Goal: Task Accomplishment & Management: Complete application form

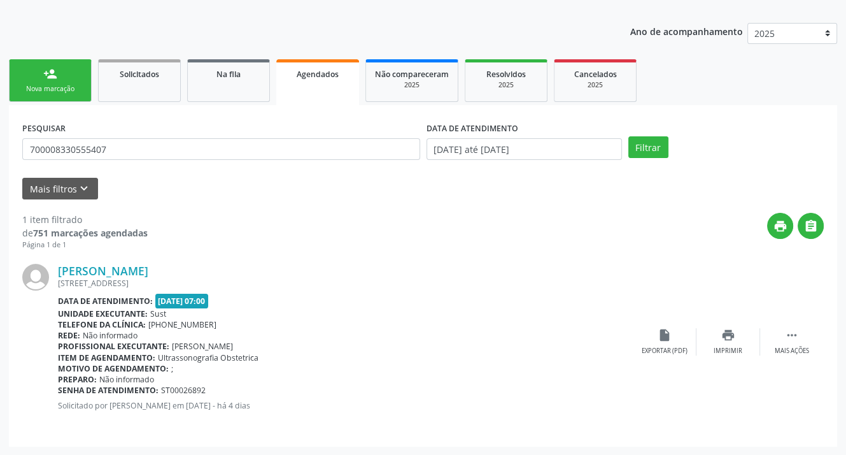
click at [62, 84] on div "Nova marcação" at bounding box center [50, 89] width 64 height 10
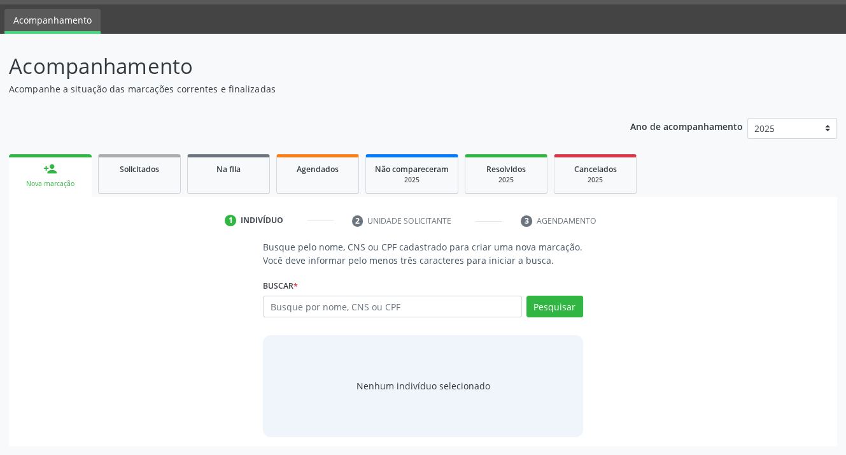
scroll to position [36, 0]
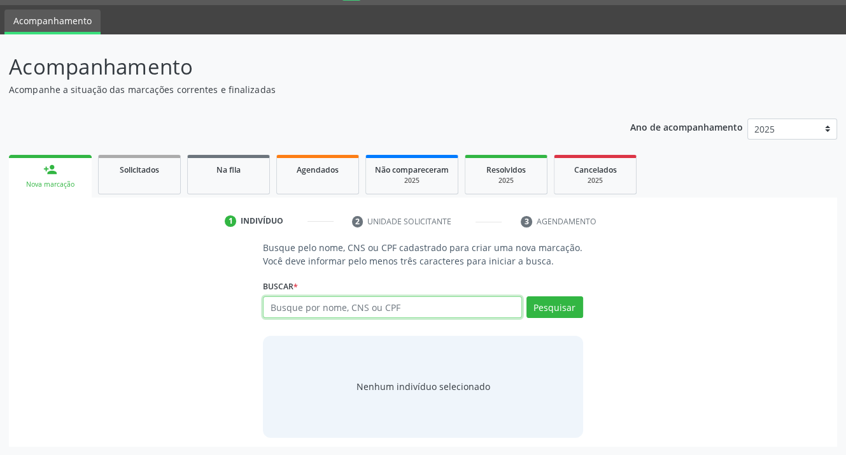
click at [312, 305] on input "text" at bounding box center [392, 307] width 259 height 22
type input "04321016401"
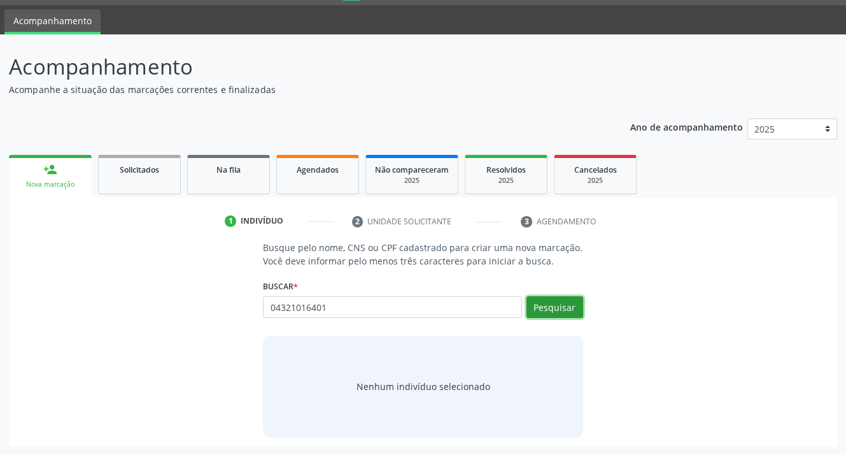
click at [565, 306] on button "Pesquisar" at bounding box center [555, 307] width 57 height 22
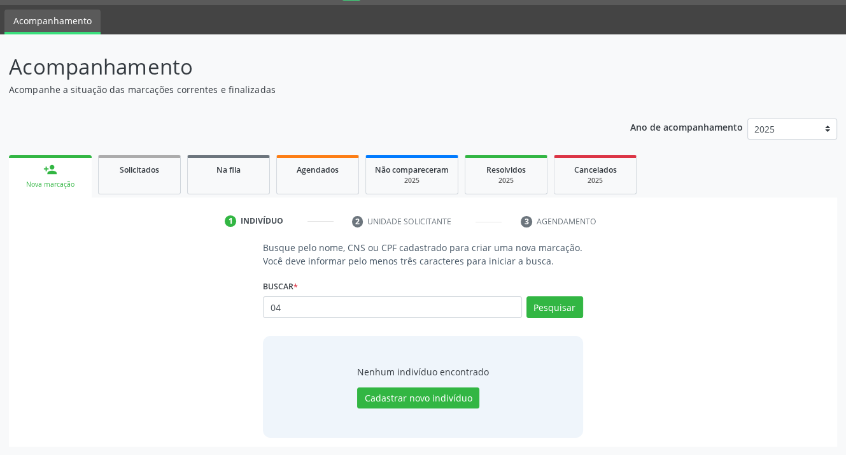
type input "0"
type input "898001456554303"
click at [553, 306] on button "Pesquisar" at bounding box center [555, 307] width 57 height 22
click at [401, 400] on button "Cadastrar novo indivíduo" at bounding box center [418, 398] width 122 height 22
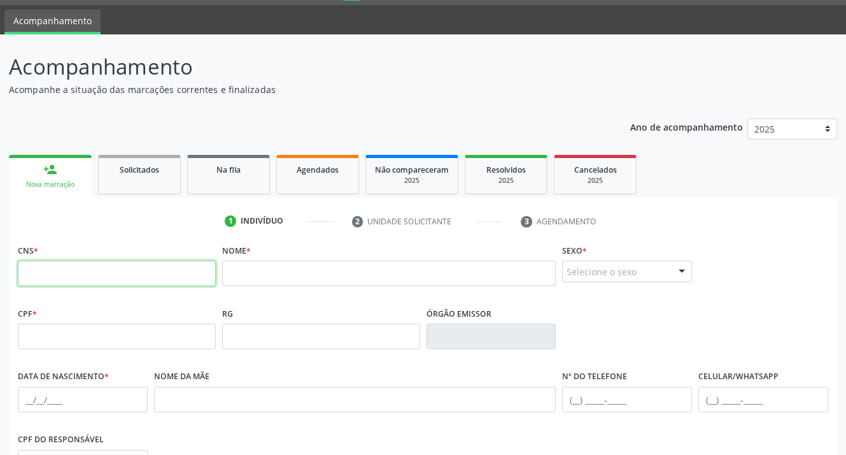
drag, startPoint x: 97, startPoint y: 218, endPoint x: 64, endPoint y: 264, distance: 56.6
click at [64, 264] on input "text" at bounding box center [117, 272] width 198 height 25
type input "898 0014 5655 4303"
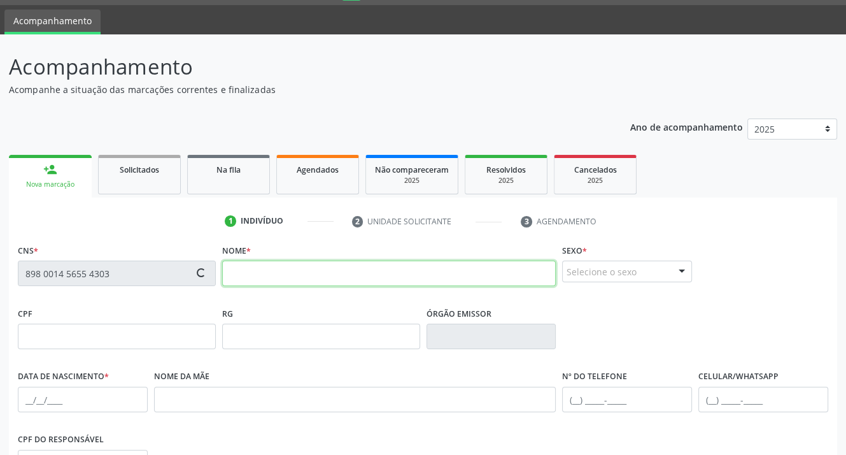
click at [267, 278] on input "text" at bounding box center [389, 272] width 334 height 25
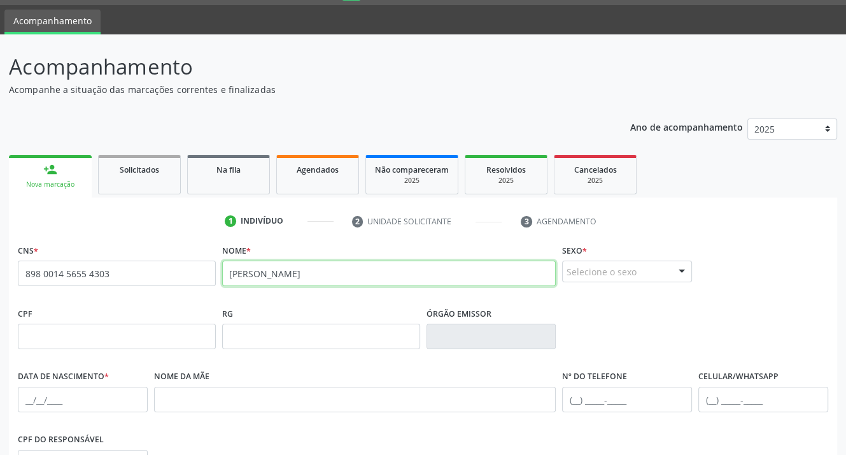
type input "[PERSON_NAME]"
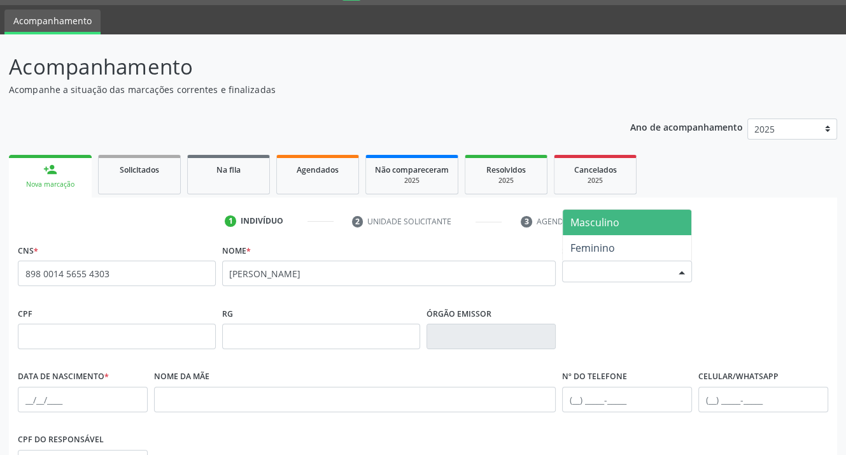
click at [686, 271] on div at bounding box center [681, 272] width 19 height 22
click at [632, 220] on span "Masculino" at bounding box center [627, 221] width 129 height 25
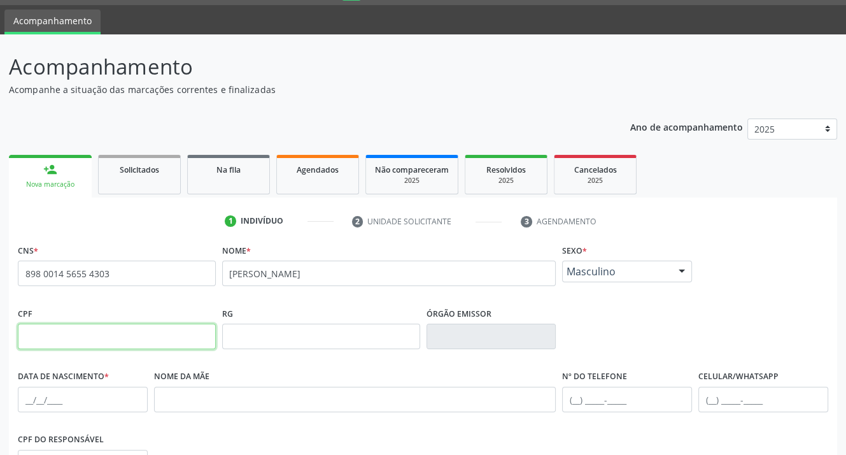
click at [64, 336] on input "text" at bounding box center [117, 335] width 198 height 25
type input "043.210.164-01"
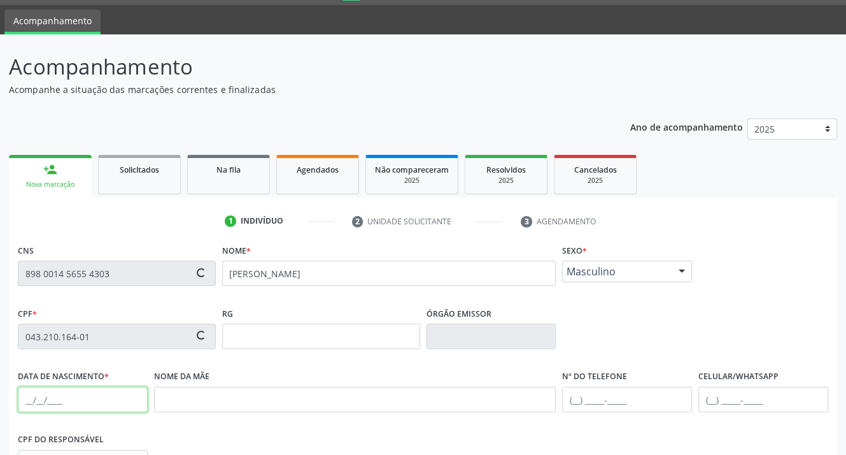
click at [53, 399] on input "text" at bounding box center [83, 399] width 130 height 25
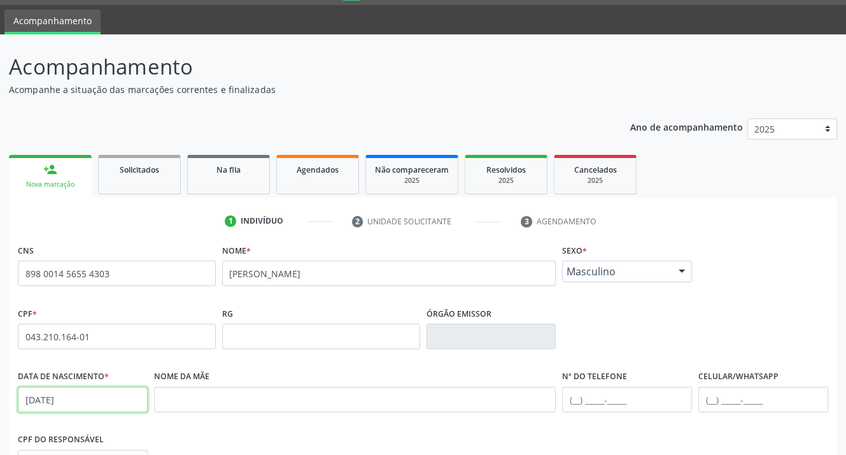
type input "[DATE]"
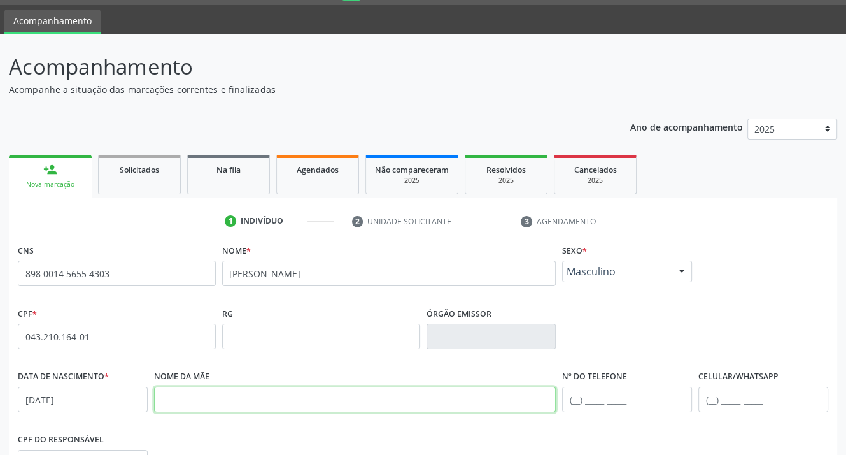
click at [187, 396] on input "text" at bounding box center [355, 399] width 402 height 25
type input "[PERSON_NAME]"
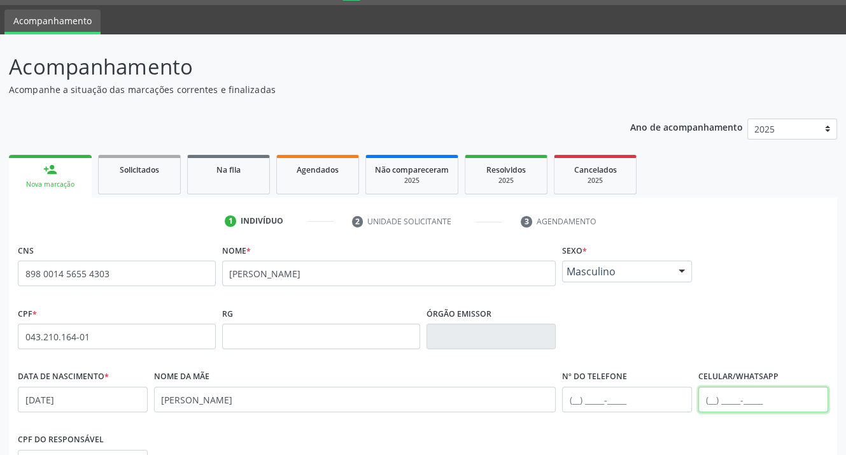
click at [716, 397] on input "text" at bounding box center [764, 399] width 130 height 25
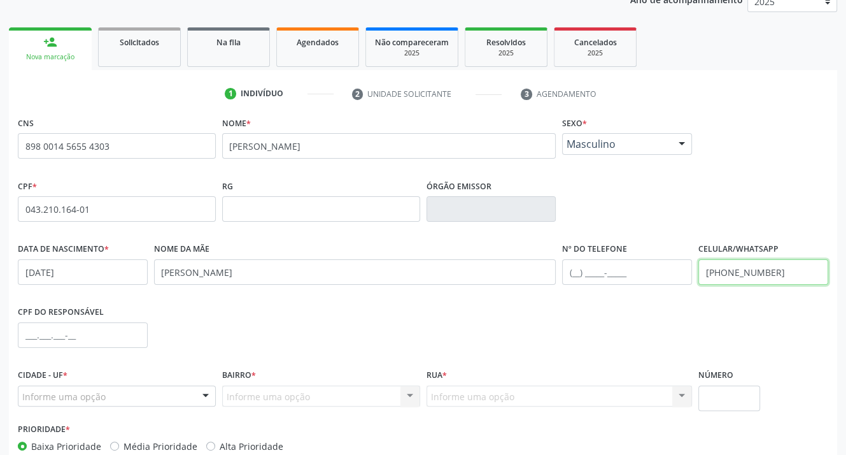
scroll to position [227, 0]
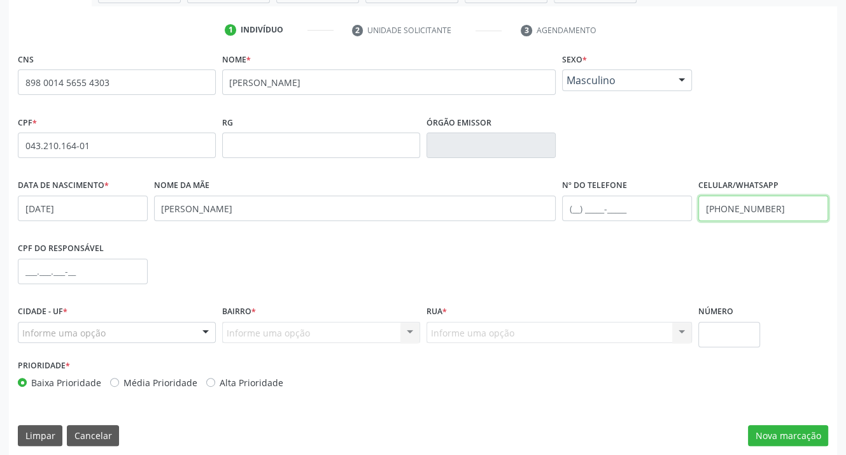
type input "[PHONE_NUMBER]"
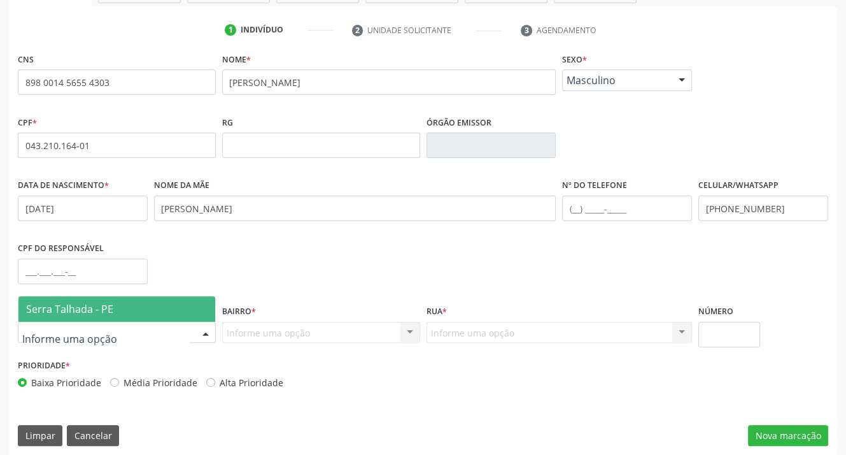
click at [71, 309] on span "Serra Talhada - PE" at bounding box center [69, 309] width 87 height 14
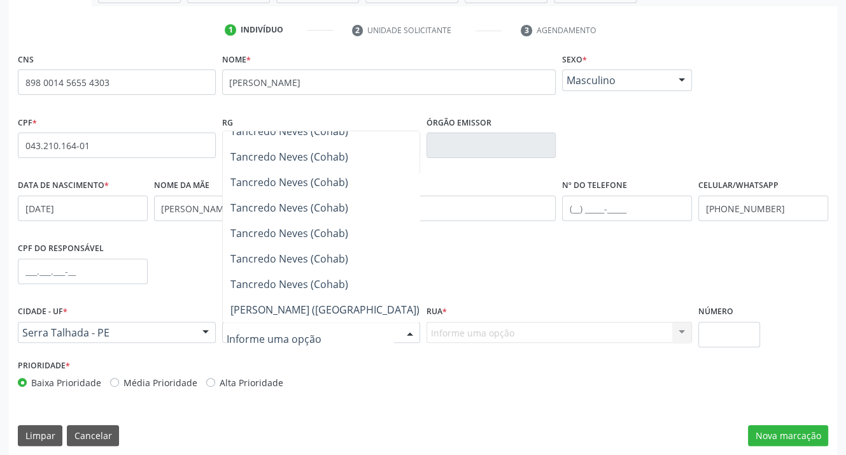
scroll to position [4967, 0]
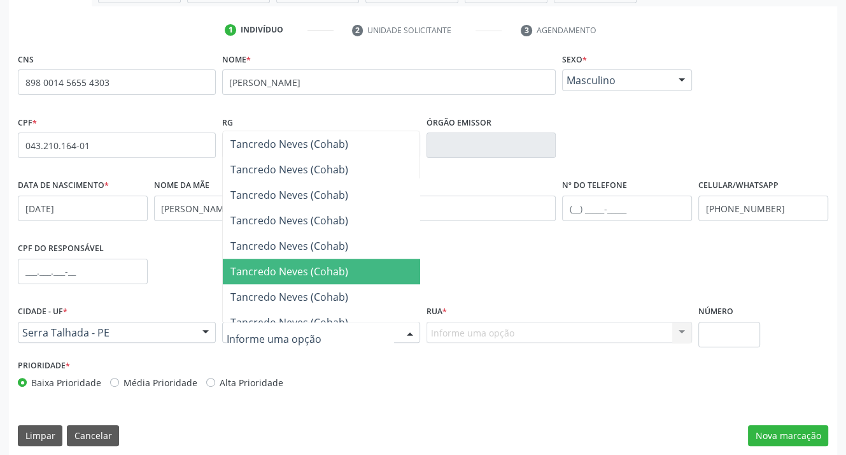
click at [241, 340] on input "text" at bounding box center [310, 338] width 167 height 25
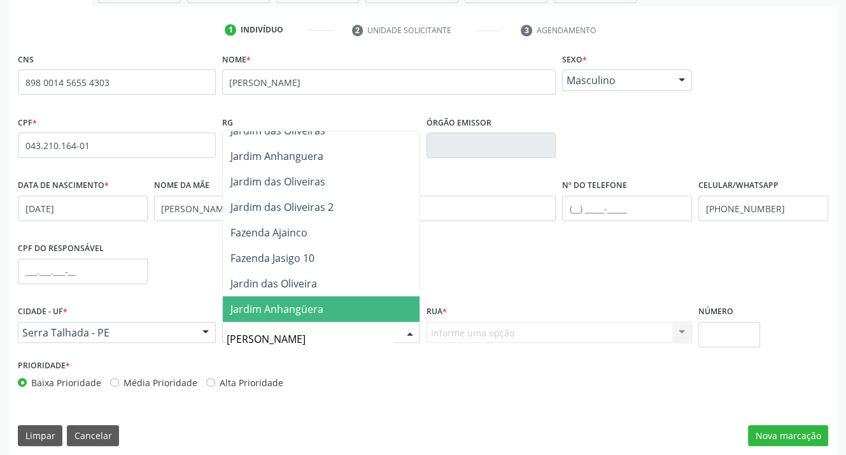
type input "JAR"
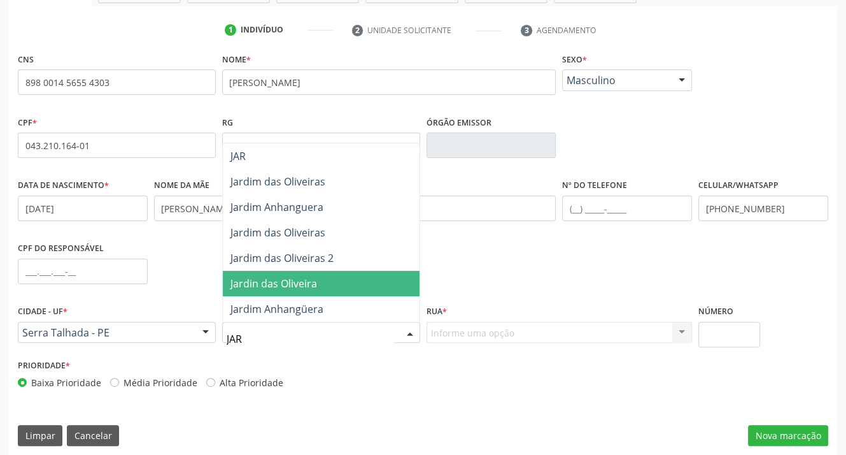
click at [259, 278] on span "Jardin das Oliveira" at bounding box center [274, 283] width 87 height 14
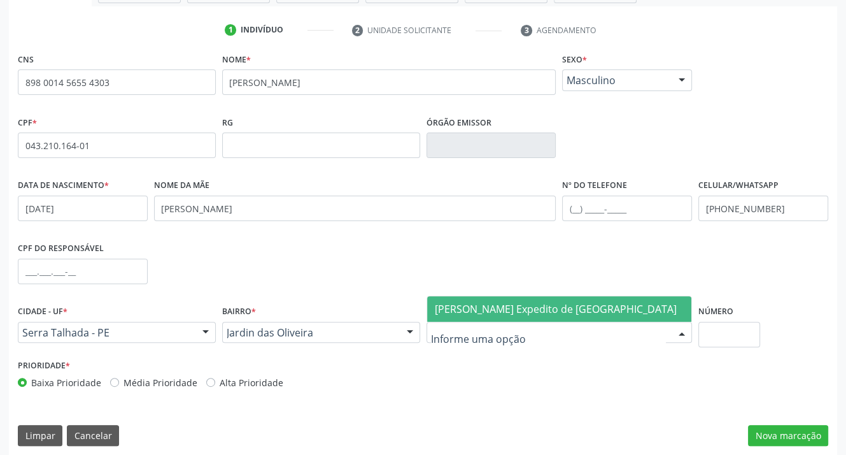
click at [471, 303] on span "[PERSON_NAME] Expedito de [GEOGRAPHIC_DATA]" at bounding box center [556, 309] width 242 height 14
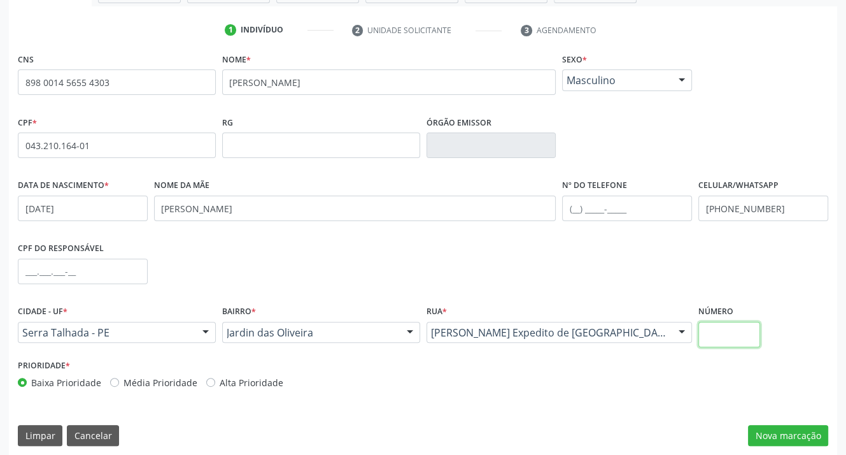
click at [709, 339] on input "text" at bounding box center [730, 334] width 62 height 25
type input "90"
drag, startPoint x: 767, startPoint y: 433, endPoint x: 756, endPoint y: 434, distance: 10.2
click at [762, 433] on button "Nova marcação" at bounding box center [788, 436] width 80 height 22
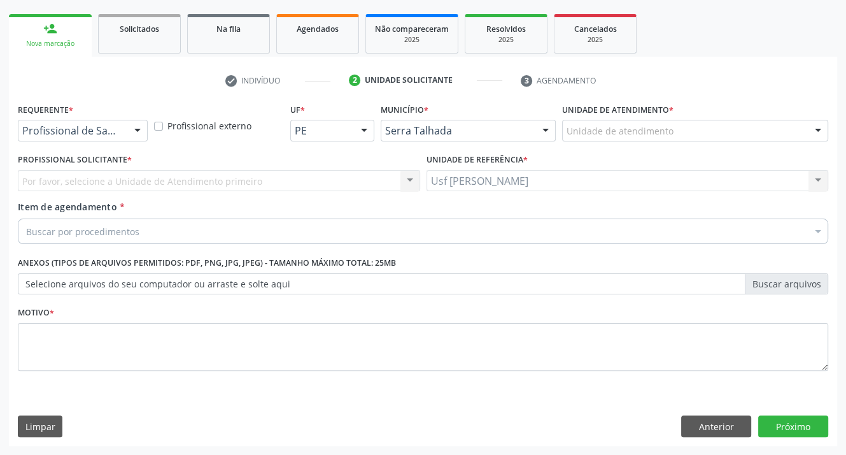
scroll to position [176, 0]
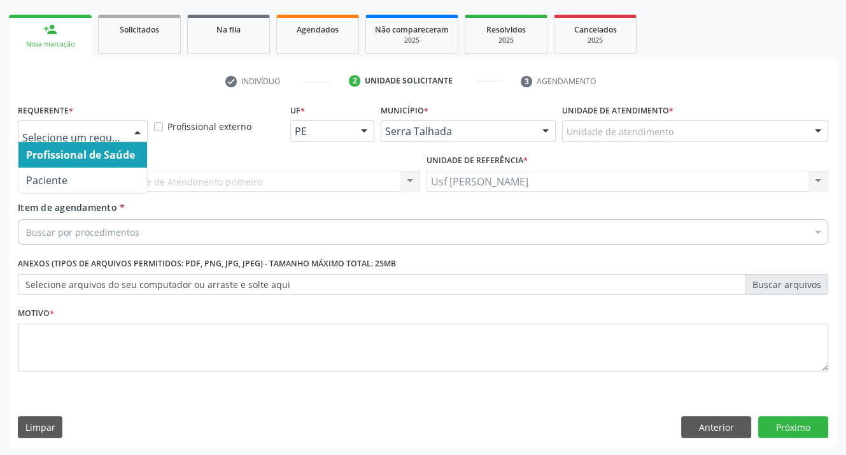
click at [137, 129] on div at bounding box center [137, 132] width 19 height 22
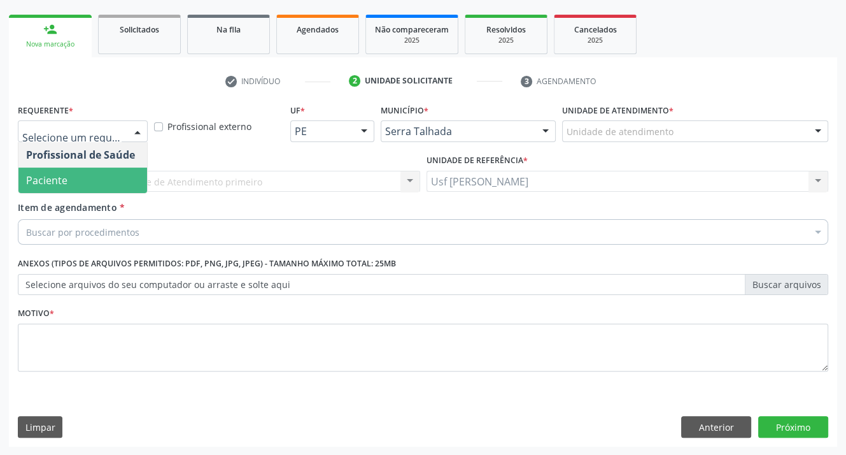
click at [125, 178] on span "Paciente" at bounding box center [82, 179] width 129 height 25
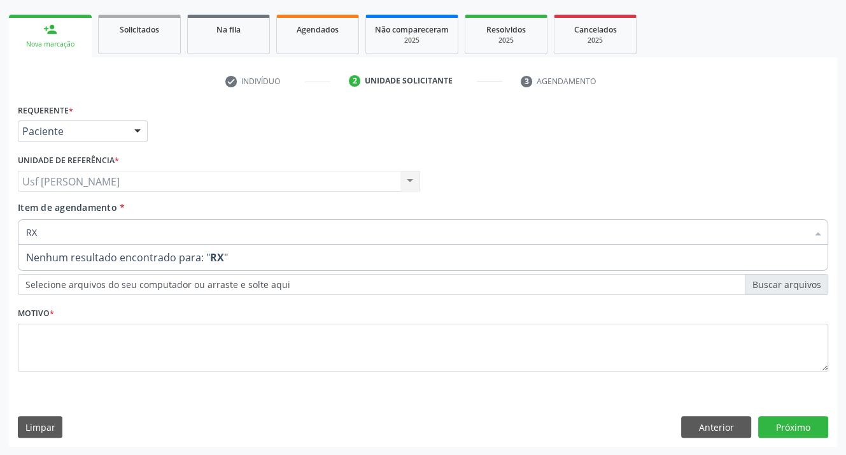
type input "R"
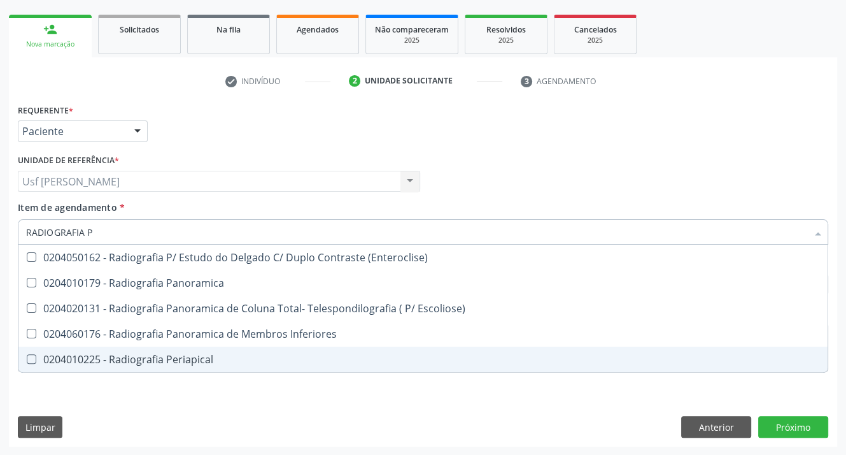
scroll to position [0, 0]
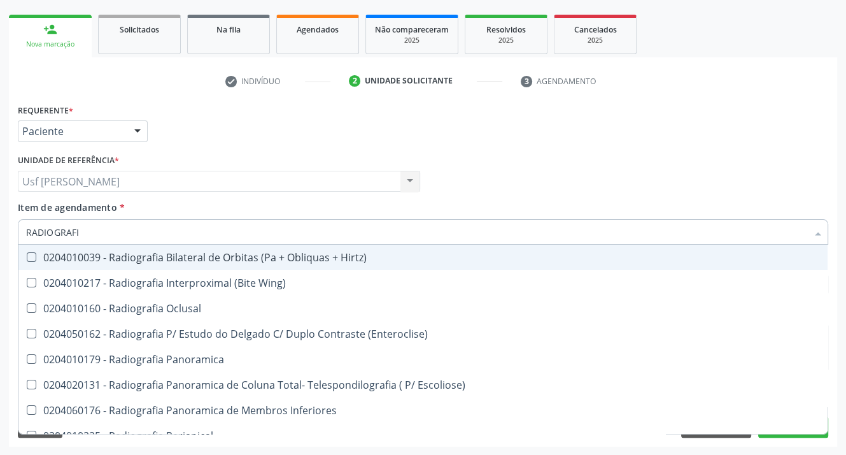
type input "RADIOGRAFIA"
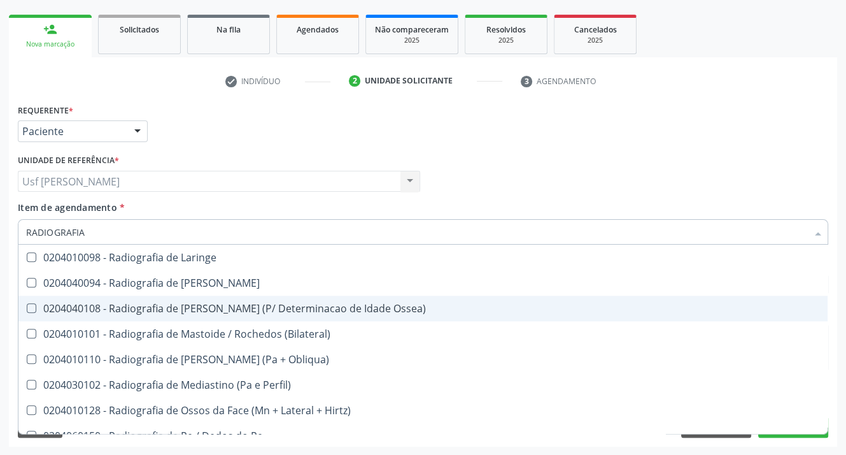
scroll to position [1337, 0]
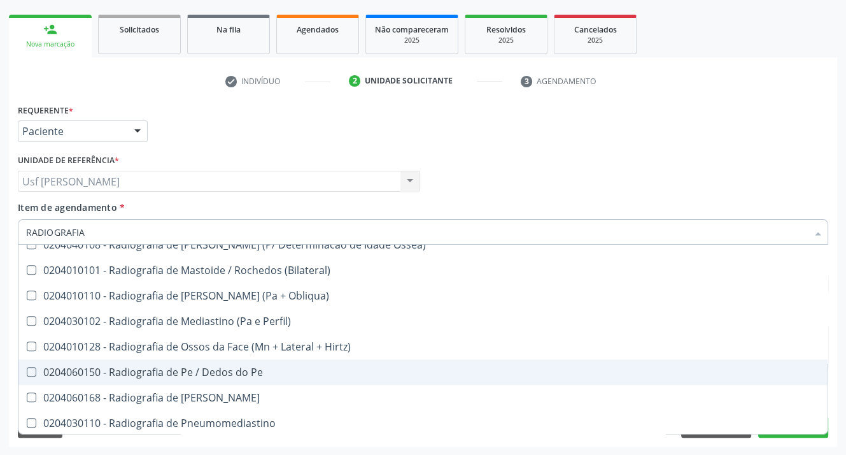
click at [27, 371] on Pe at bounding box center [32, 372] width 10 height 10
click at [27, 371] on Pe "checkbox" at bounding box center [22, 371] width 8 height 8
checkbox Pe "true"
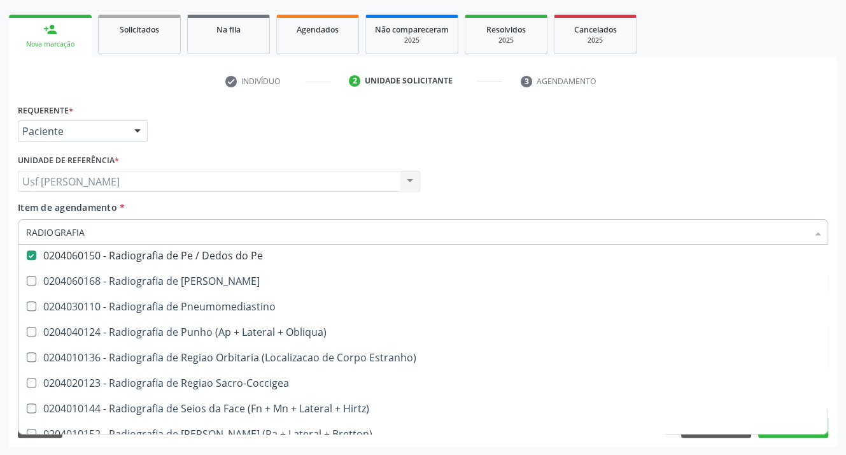
scroll to position [1390, 0]
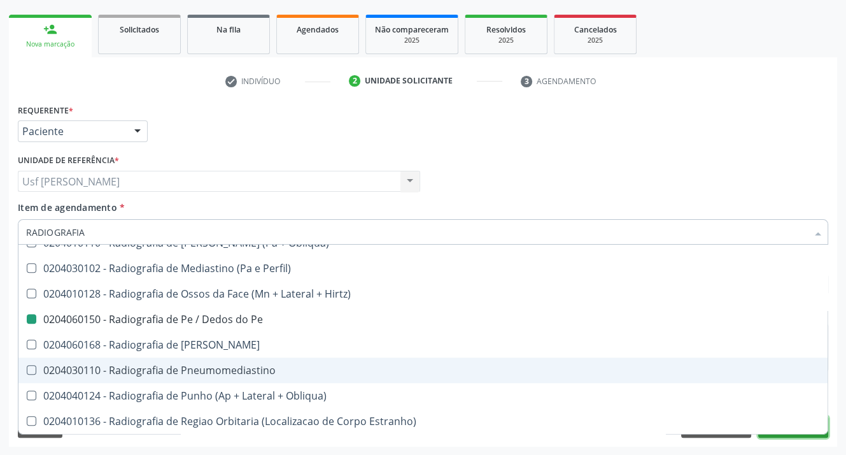
click at [786, 434] on button "Próximo" at bounding box center [793, 427] width 70 height 22
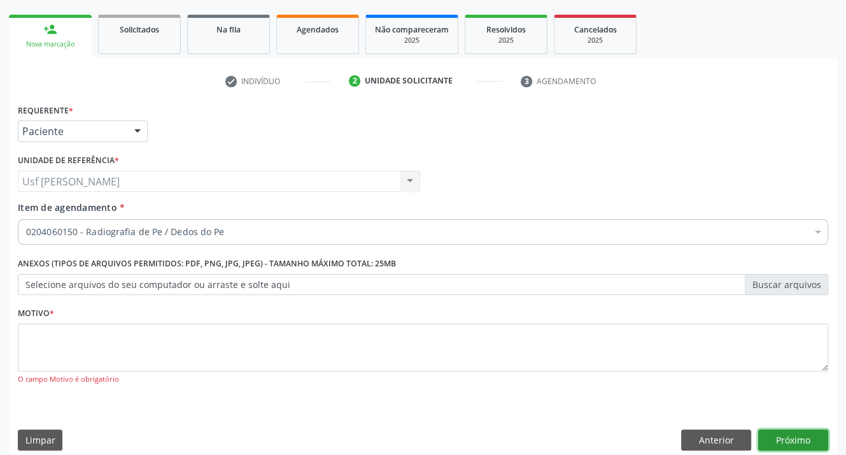
scroll to position [0, 0]
click at [84, 376] on div "O campo Motivo é obrigatório" at bounding box center [423, 379] width 811 height 11
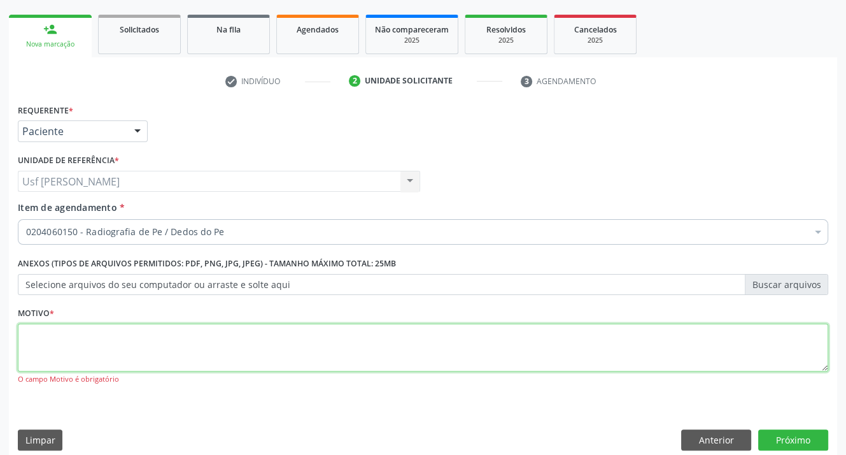
click at [83, 341] on textarea at bounding box center [423, 347] width 811 height 48
type textarea "."
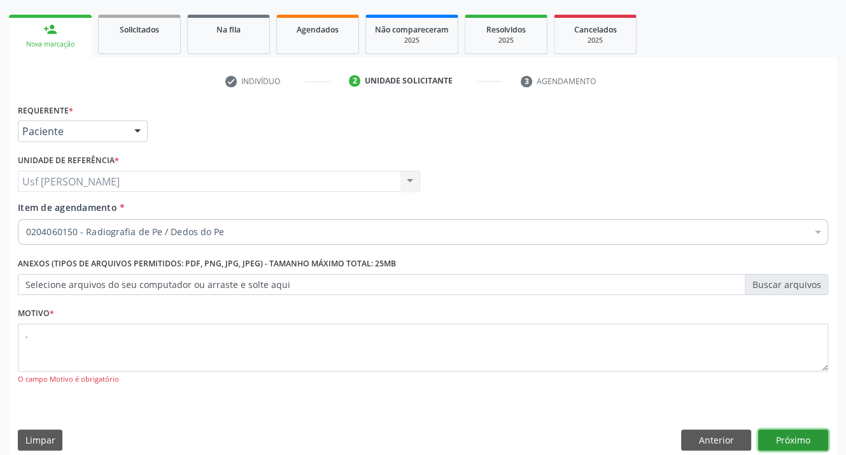
click at [779, 441] on button "Próximo" at bounding box center [793, 440] width 70 height 22
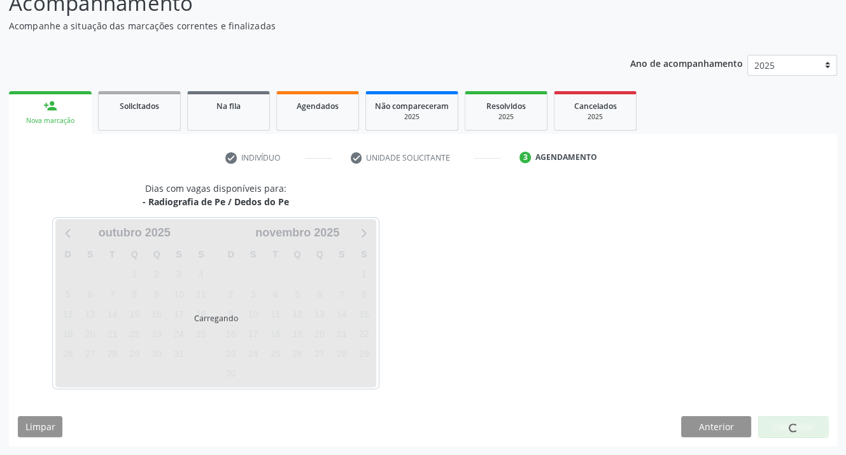
scroll to position [99, 0]
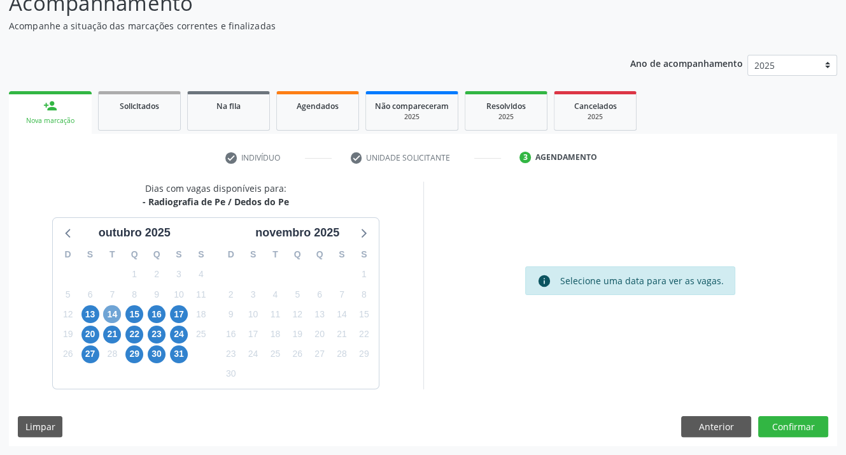
click at [106, 309] on span "14" at bounding box center [112, 314] width 18 height 18
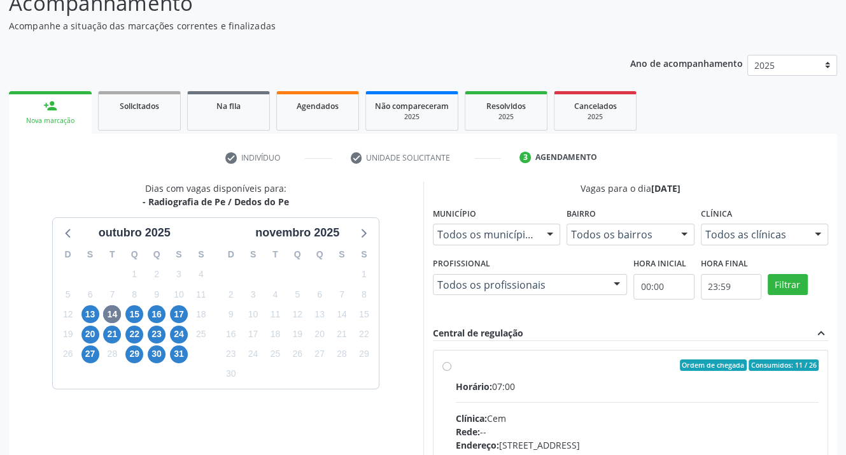
click at [456, 365] on label "Ordem de chegada Consumidos: 11 / 26 Horário: 07:00 Clínica: Cem Rede: -- Ender…" at bounding box center [638, 456] width 364 height 195
click at [445, 365] on input "Ordem de chegada Consumidos: 11 / 26 Horário: 07:00 Clínica: Cem Rede: -- Ender…" at bounding box center [447, 364] width 9 height 11
radio input "true"
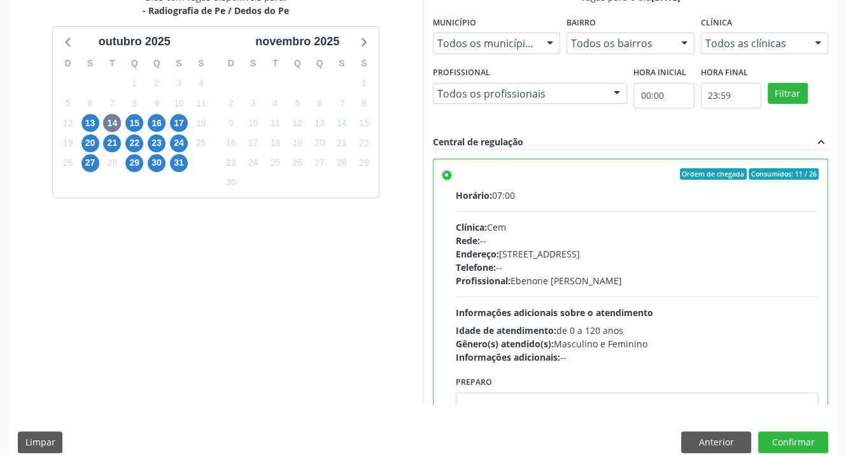
scroll to position [306, 0]
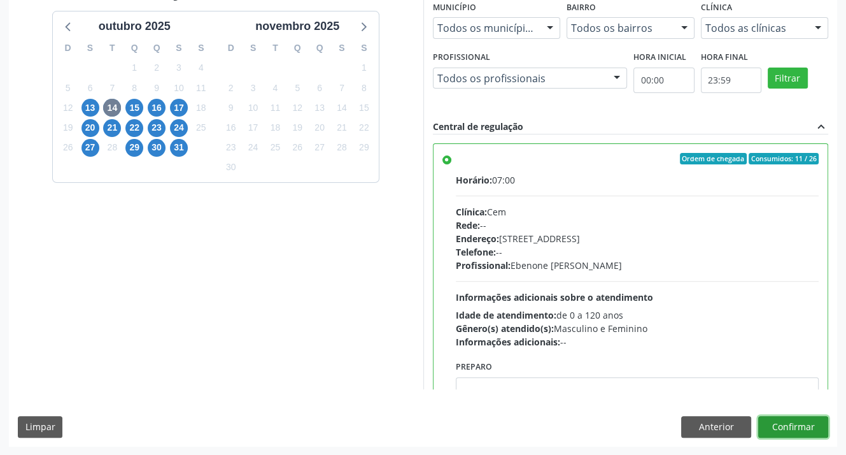
click at [783, 428] on button "Confirmar" at bounding box center [793, 427] width 70 height 22
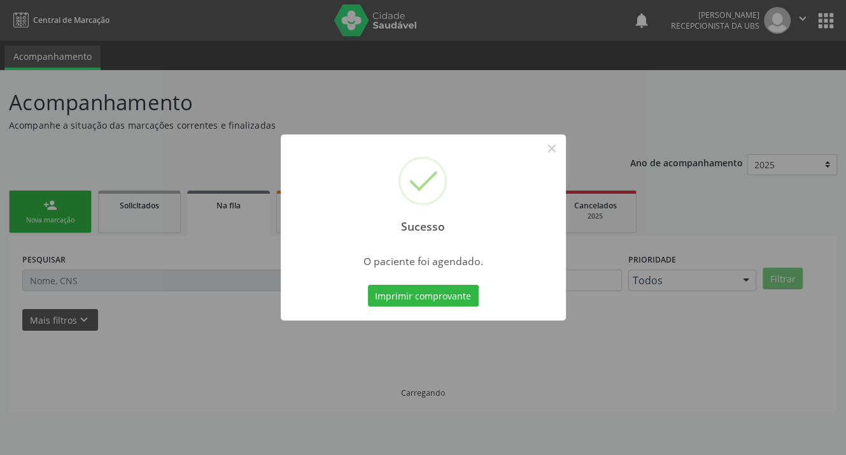
scroll to position [0, 0]
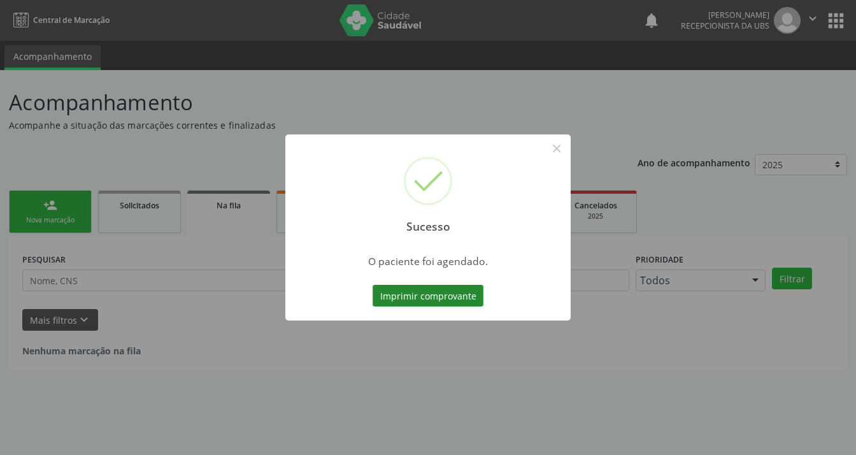
click at [394, 304] on button "Imprimir comprovante" at bounding box center [428, 296] width 111 height 22
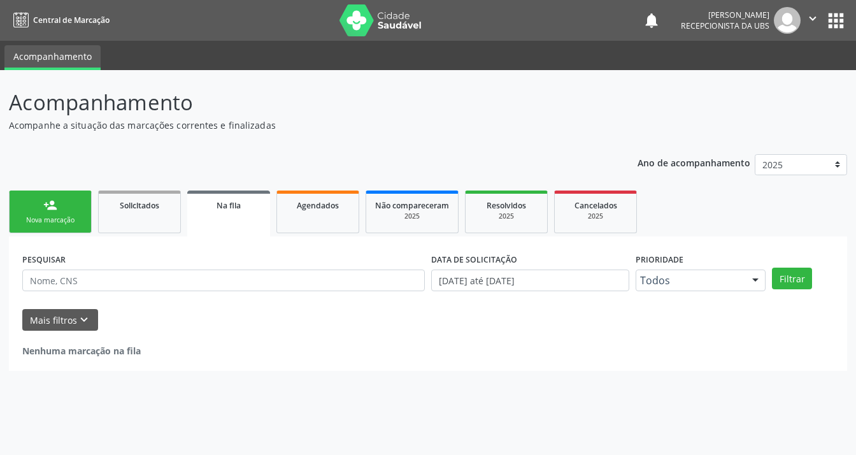
click at [41, 215] on div "Nova marcação" at bounding box center [50, 220] width 64 height 10
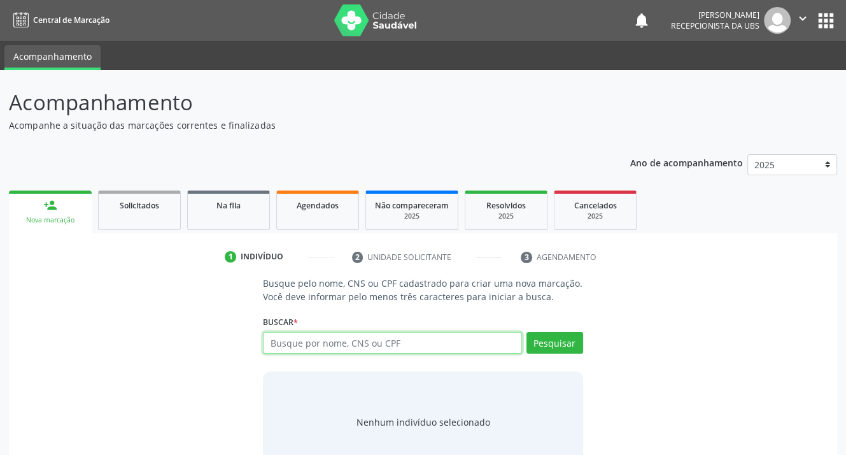
click at [327, 341] on input "text" at bounding box center [392, 343] width 259 height 22
type input "706804700269622"
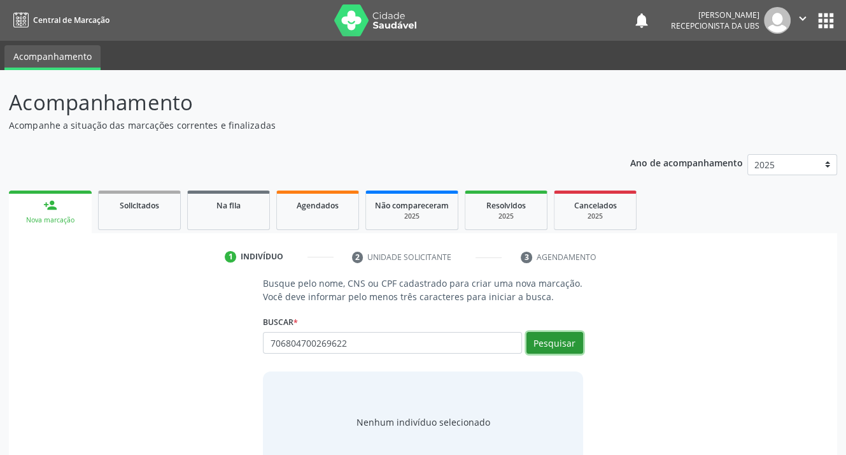
click at [541, 336] on button "Pesquisar" at bounding box center [555, 343] width 57 height 22
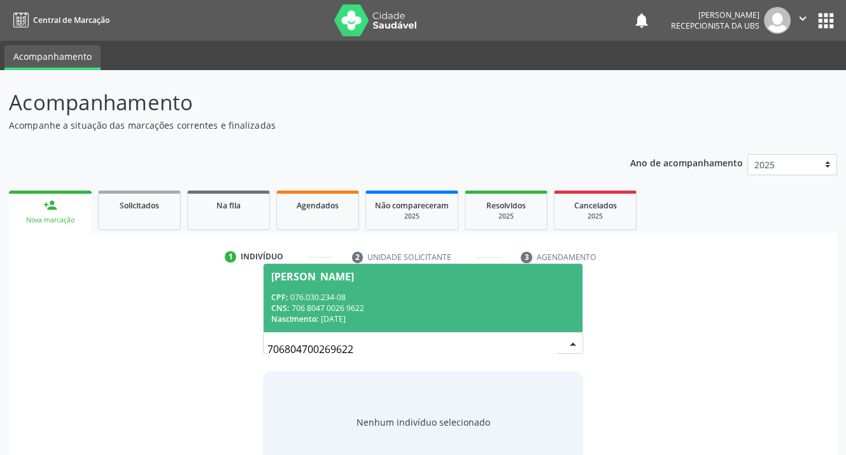
click at [337, 273] on div "[PERSON_NAME]" at bounding box center [312, 276] width 83 height 10
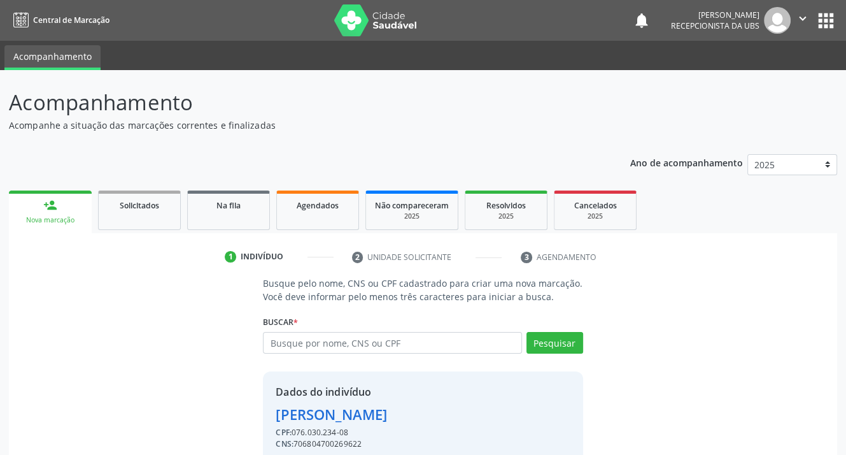
click at [377, 425] on div "Dados do indivíduo [PERSON_NAME] CPF: 076.030.234-08 CNS: 706804700269622 Selec…" at bounding box center [331, 432] width 111 height 96
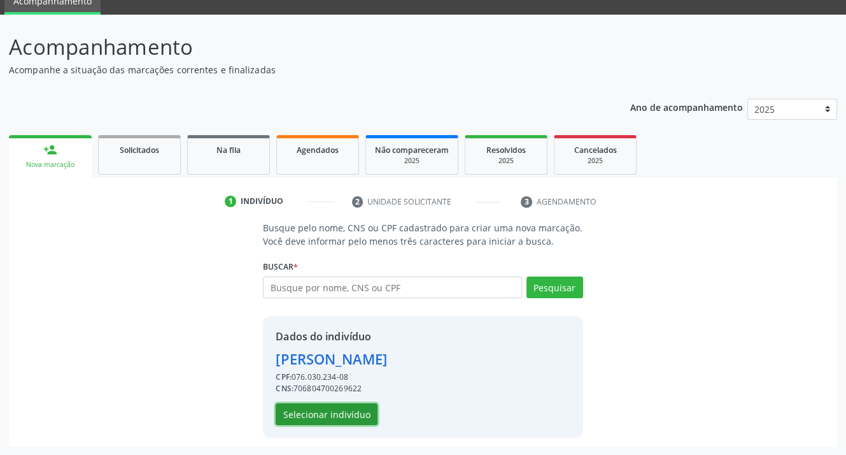
click at [303, 415] on button "Selecionar indivíduo" at bounding box center [327, 414] width 102 height 22
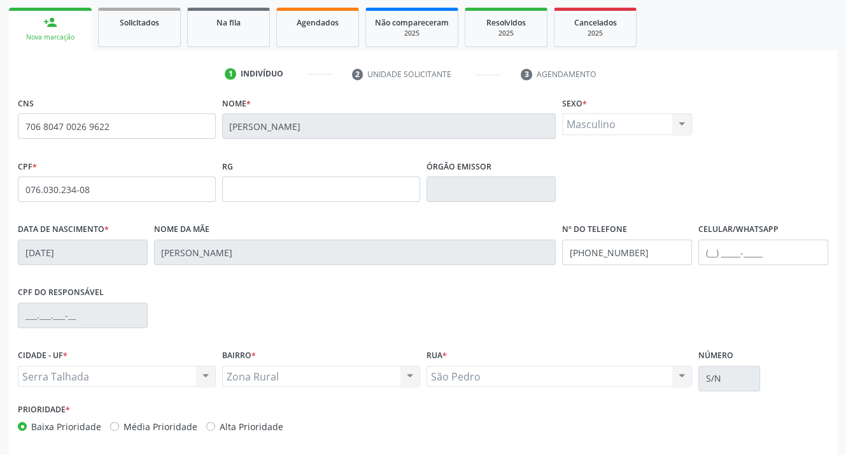
scroll to position [236, 0]
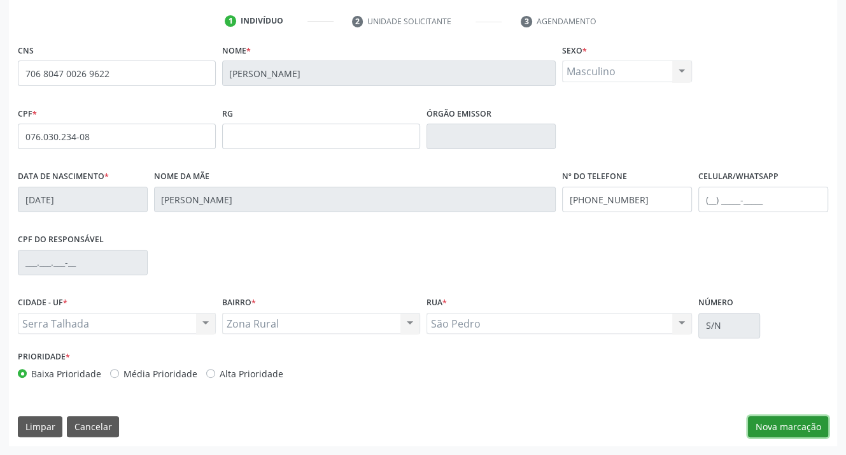
click at [772, 420] on button "Nova marcação" at bounding box center [788, 427] width 80 height 22
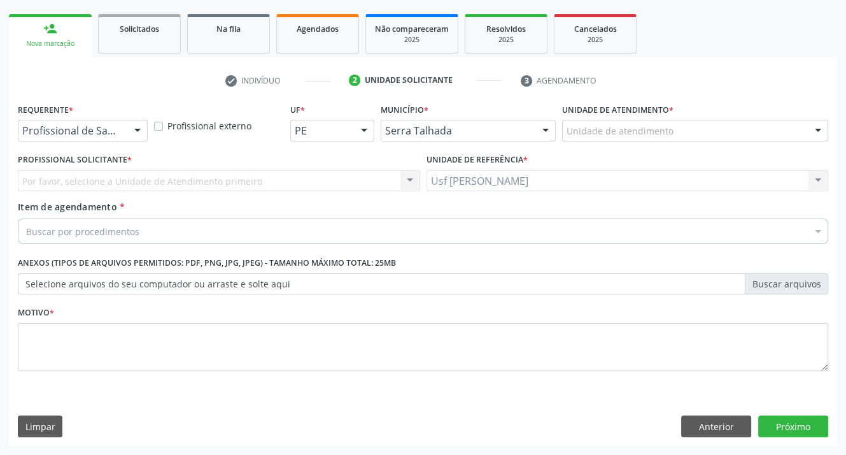
scroll to position [176, 0]
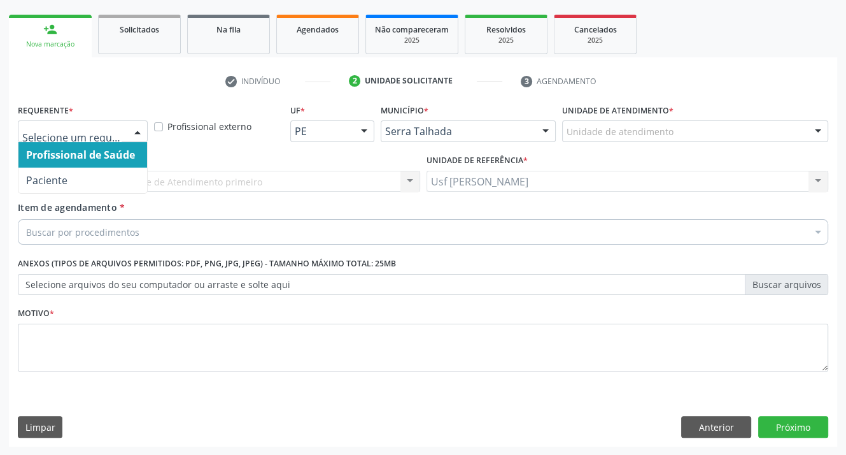
click at [136, 130] on div at bounding box center [137, 132] width 19 height 22
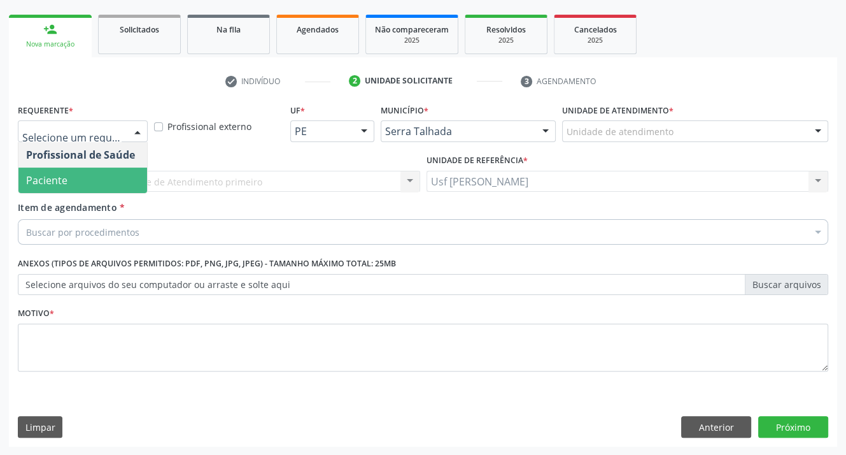
click at [113, 184] on span "Paciente" at bounding box center [82, 179] width 129 height 25
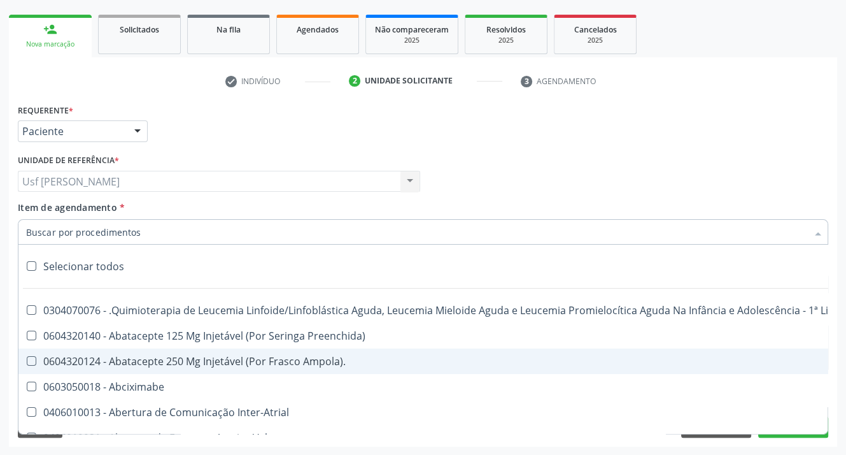
click at [52, 235] on input "Item de agendamento *" at bounding box center [416, 231] width 781 height 25
click at [94, 234] on input "Item de agendamento *" at bounding box center [416, 231] width 781 height 25
click at [92, 230] on input "Item de agendamento *" at bounding box center [416, 231] width 781 height 25
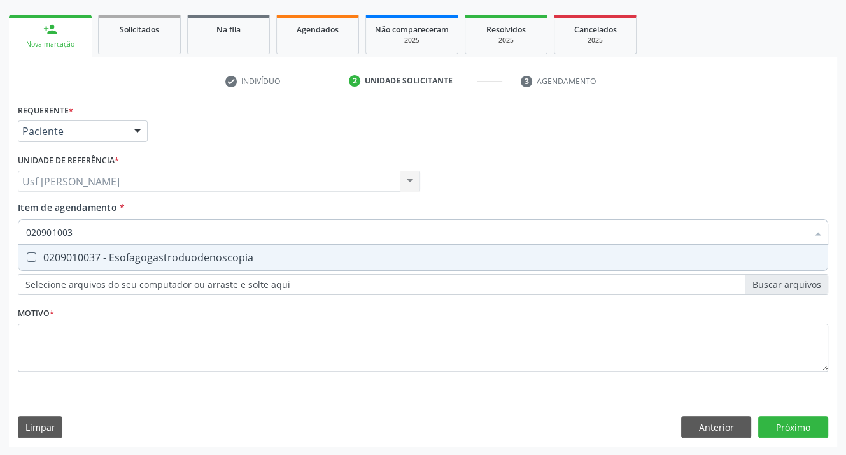
type input "0209010037"
click at [31, 258] on Esofagogastroduodenoscopia at bounding box center [32, 257] width 10 height 10
click at [27, 258] on Esofagogastroduodenoscopia "checkbox" at bounding box center [22, 257] width 8 height 8
checkbox Esofagogastroduodenoscopia "true"
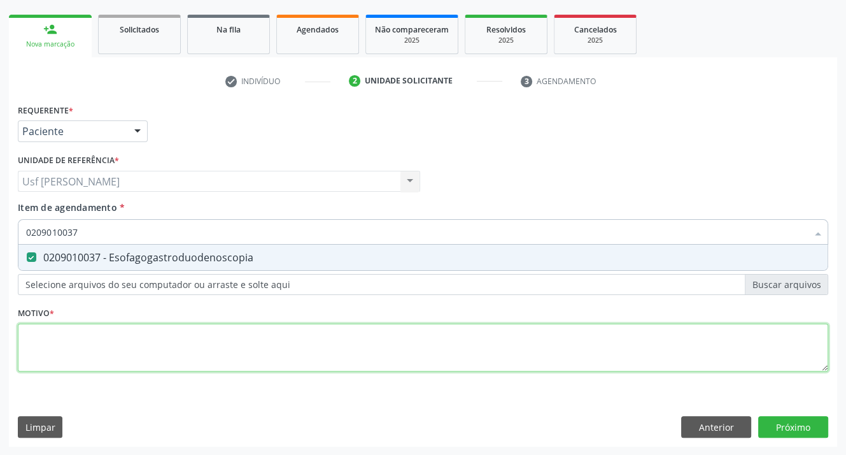
click at [47, 348] on div "Requerente * Paciente Profissional de Saúde Paciente Nenhum resultado encontrad…" at bounding box center [423, 245] width 811 height 288
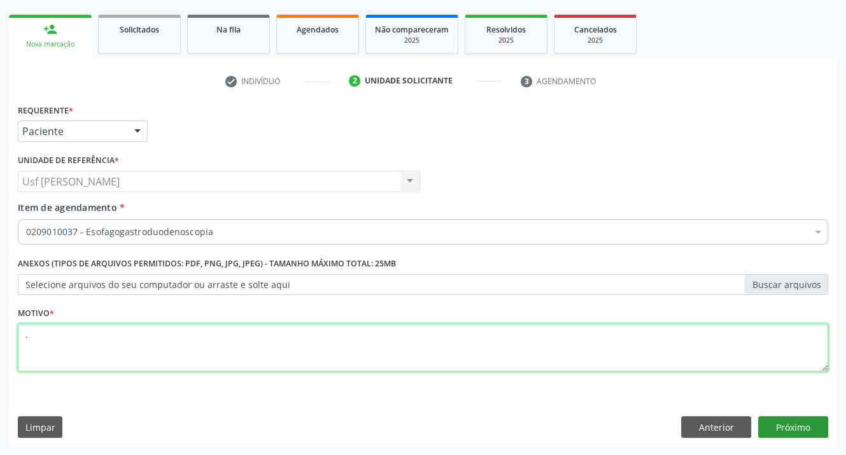
type textarea "."
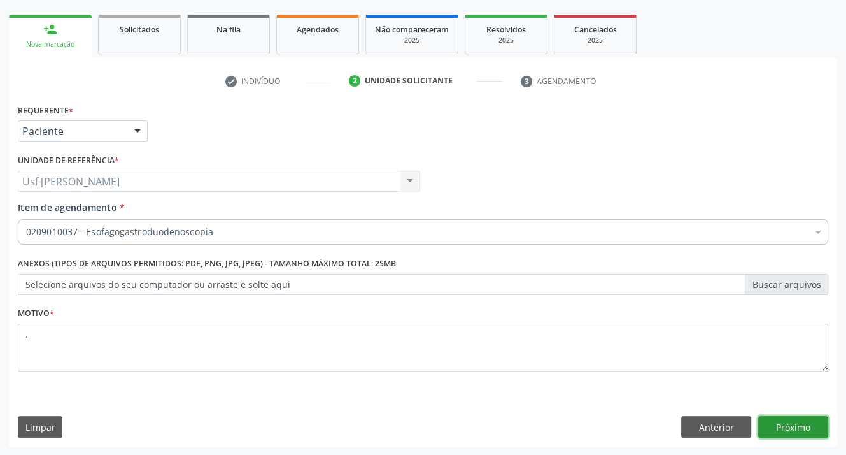
click at [795, 427] on button "Próximo" at bounding box center [793, 427] width 70 height 22
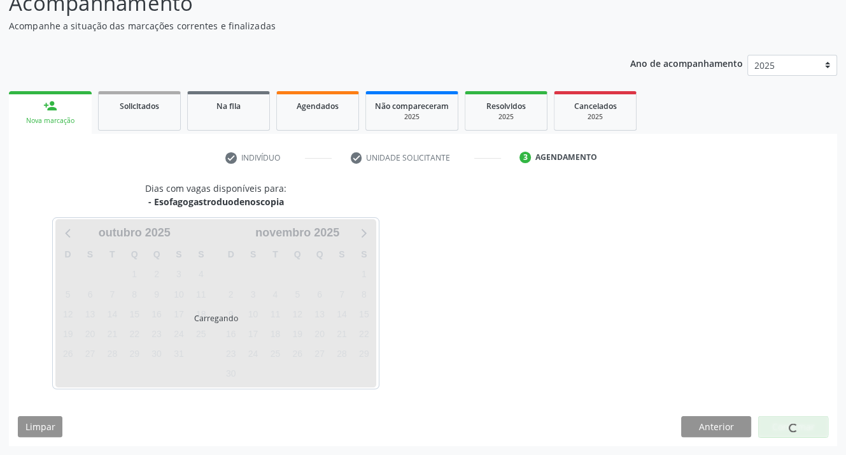
scroll to position [99, 0]
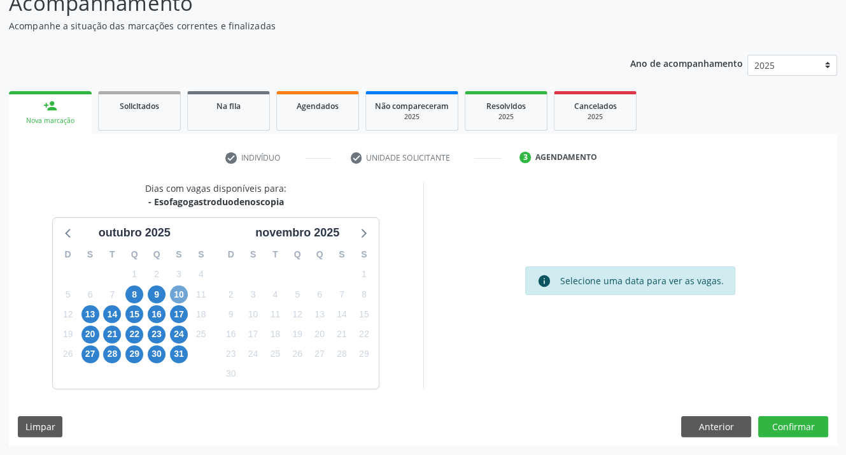
click at [178, 294] on span "10" at bounding box center [179, 294] width 18 height 18
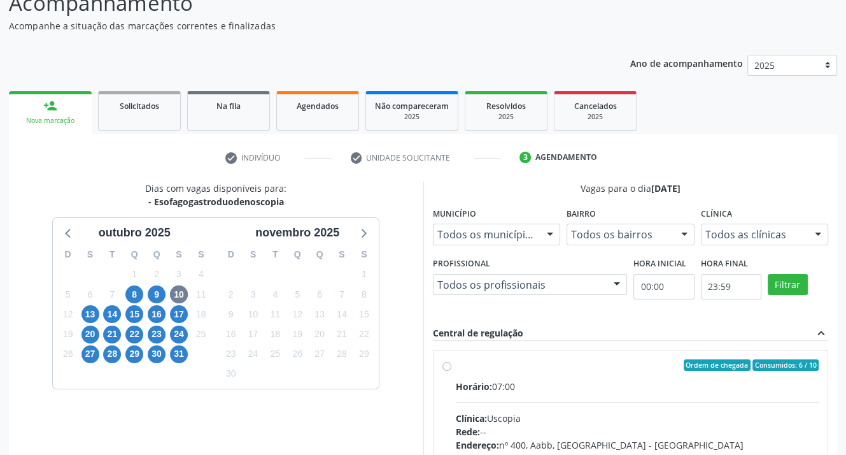
click at [456, 364] on label "Ordem de chegada Consumidos: 6 / 10 Horário: 07:00 Clínica: Uscopia Rede: -- En…" at bounding box center [638, 456] width 364 height 195
click at [443, 364] on input "Ordem de chegada Consumidos: 6 / 10 Horário: 07:00 Clínica: Uscopia Rede: -- En…" at bounding box center [447, 364] width 9 height 11
radio input "true"
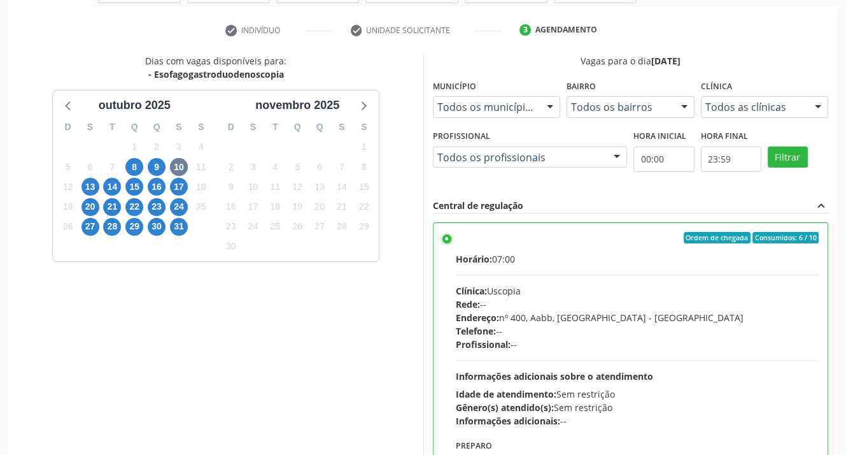
scroll to position [290, 0]
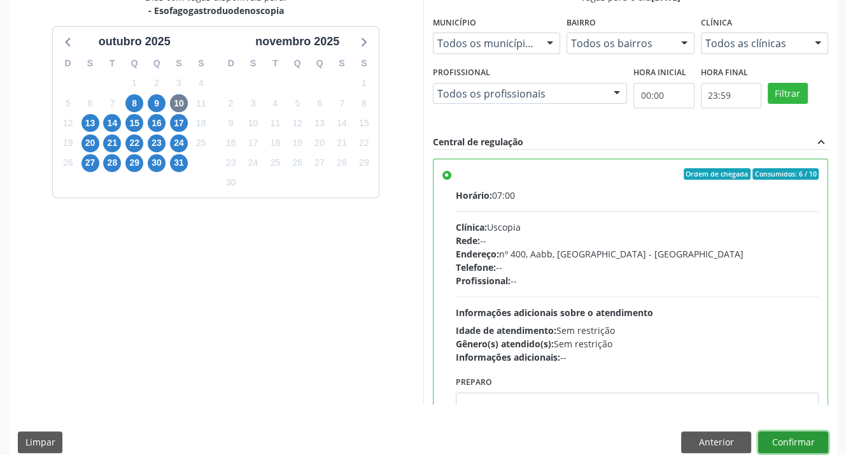
click at [803, 439] on button "Confirmar" at bounding box center [793, 442] width 70 height 22
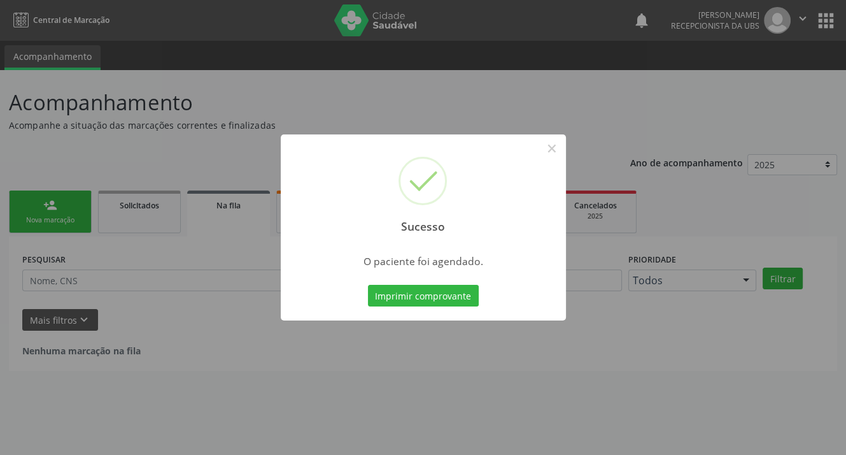
scroll to position [0, 0]
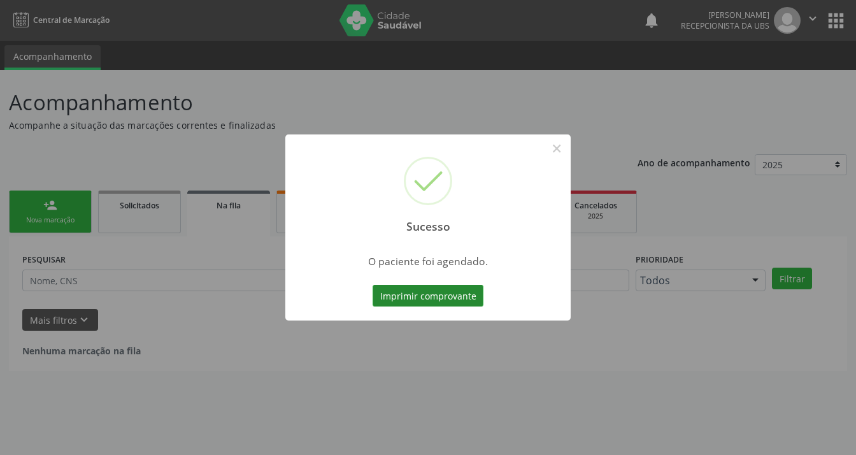
click at [410, 291] on button "Imprimir comprovante" at bounding box center [428, 296] width 111 height 22
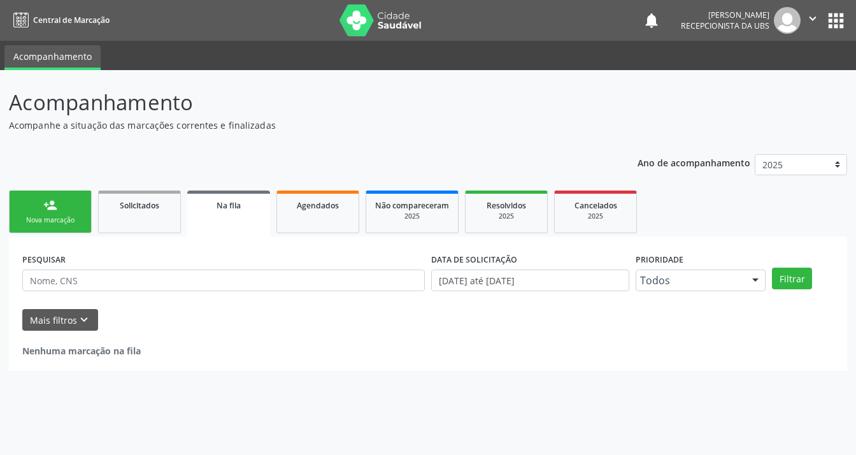
click at [52, 220] on div "Nova marcação" at bounding box center [50, 220] width 64 height 10
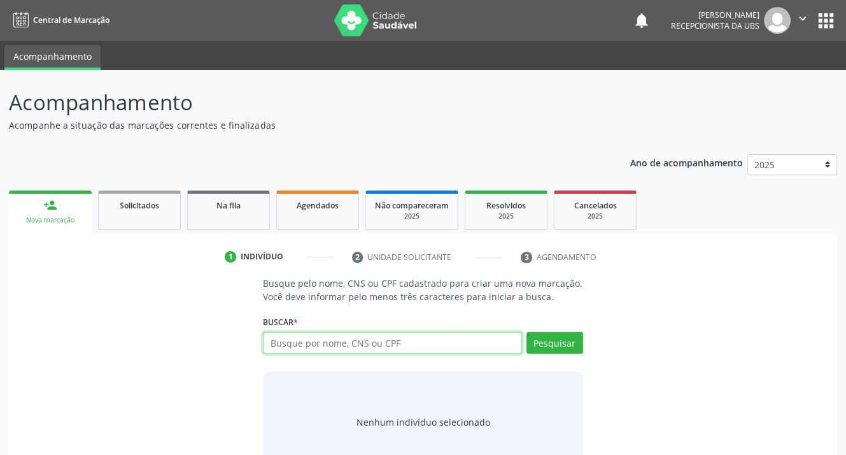
click at [425, 343] on input "text" at bounding box center [392, 343] width 259 height 22
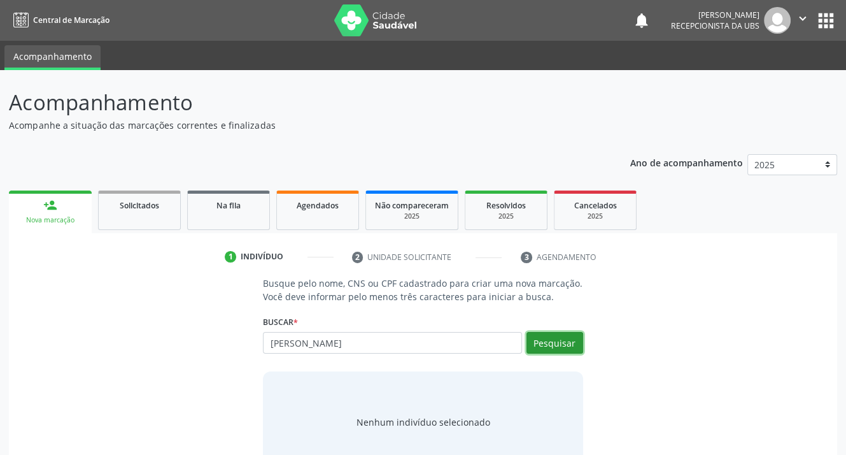
click at [543, 347] on button "Pesquisar" at bounding box center [555, 343] width 57 height 22
click at [550, 339] on button "Pesquisar" at bounding box center [555, 343] width 57 height 22
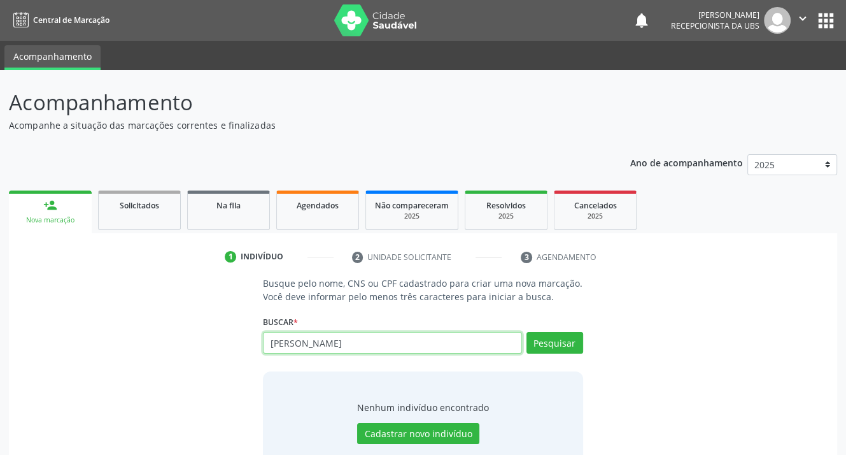
drag, startPoint x: 462, startPoint y: 342, endPoint x: 452, endPoint y: 343, distance: 10.2
click at [454, 342] on input "[PERSON_NAME]" at bounding box center [392, 343] width 259 height 22
type input "A"
type input "75026201415"
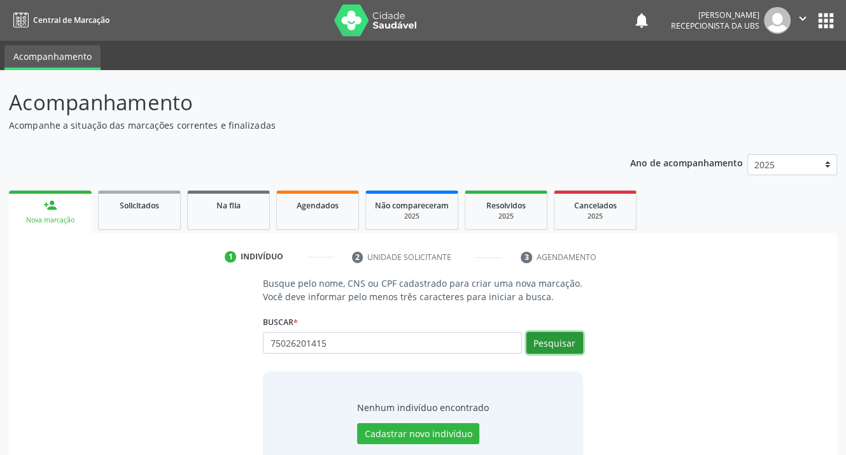
click at [543, 341] on button "Pesquisar" at bounding box center [555, 343] width 57 height 22
type input "75026201415"
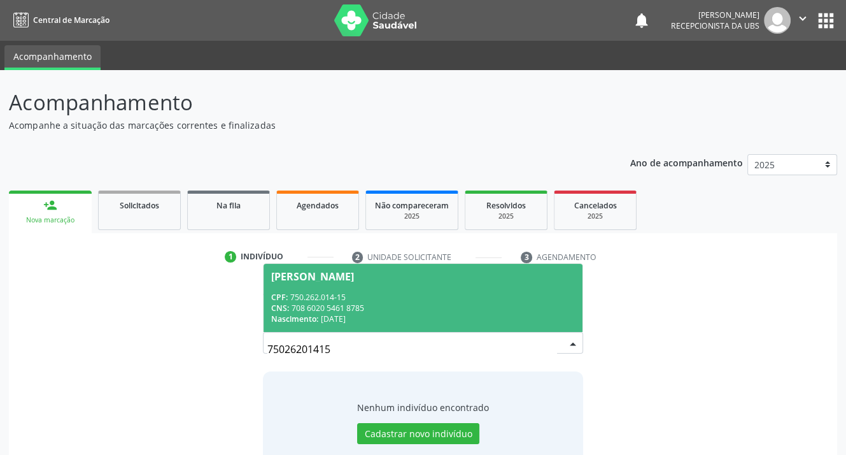
click at [283, 304] on span "CNS:" at bounding box center [280, 307] width 18 height 11
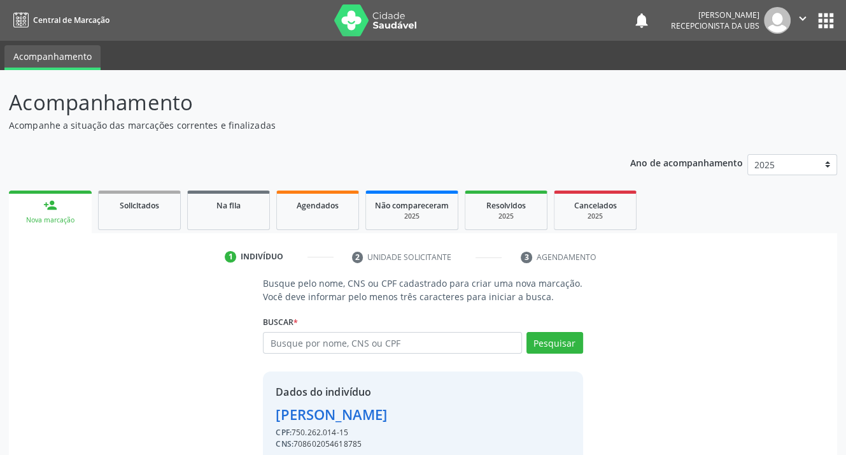
scroll to position [55, 0]
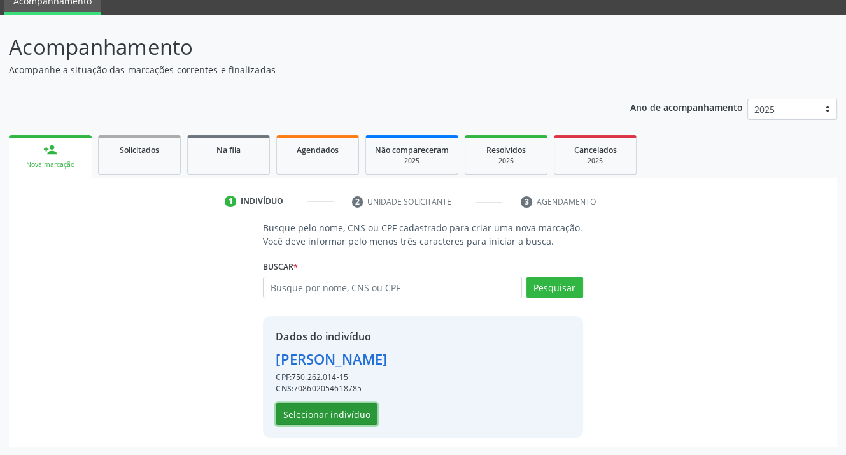
click at [295, 410] on button "Selecionar indivíduo" at bounding box center [327, 414] width 102 height 22
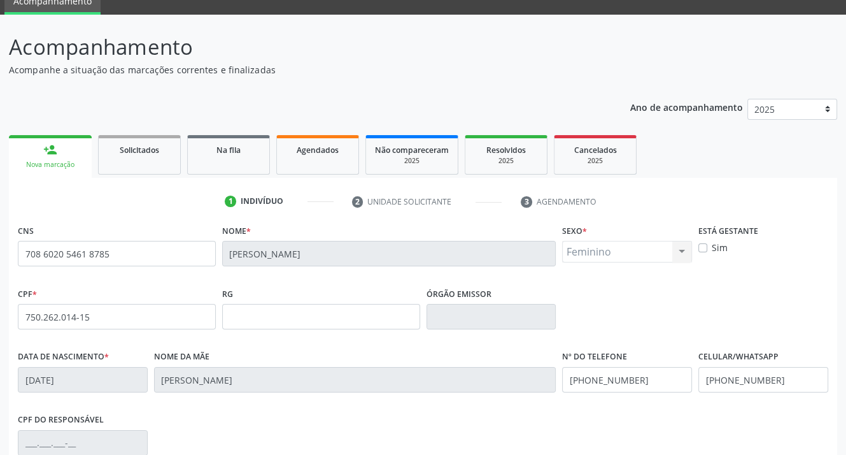
scroll to position [236, 0]
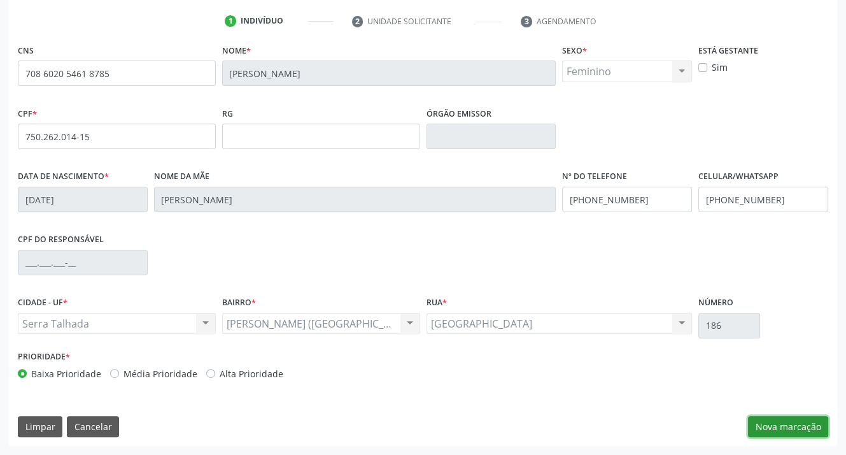
click at [782, 423] on button "Nova marcação" at bounding box center [788, 427] width 80 height 22
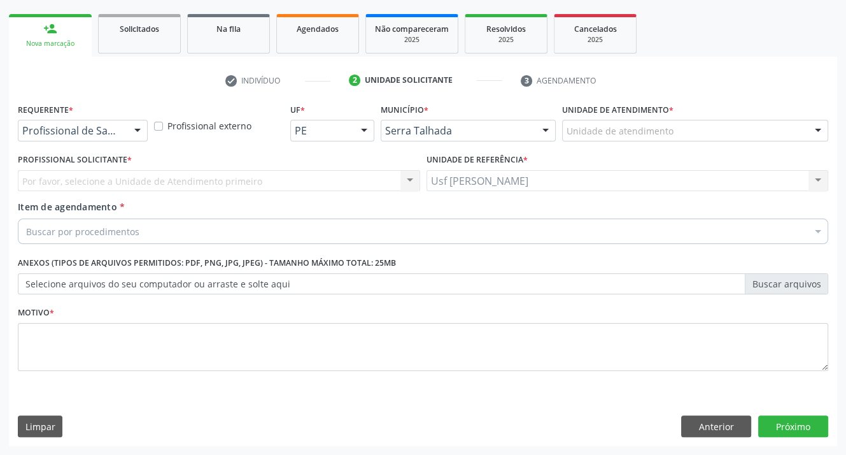
scroll to position [176, 0]
click at [136, 131] on div at bounding box center [137, 132] width 19 height 22
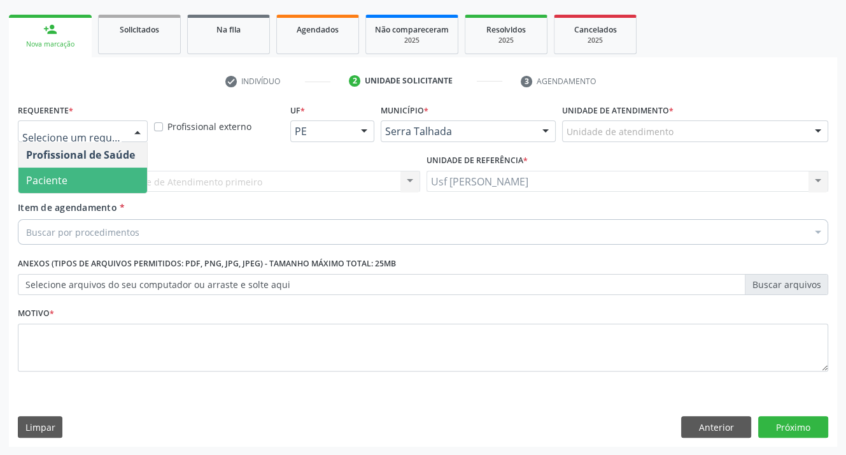
click at [96, 169] on span "Paciente" at bounding box center [82, 179] width 129 height 25
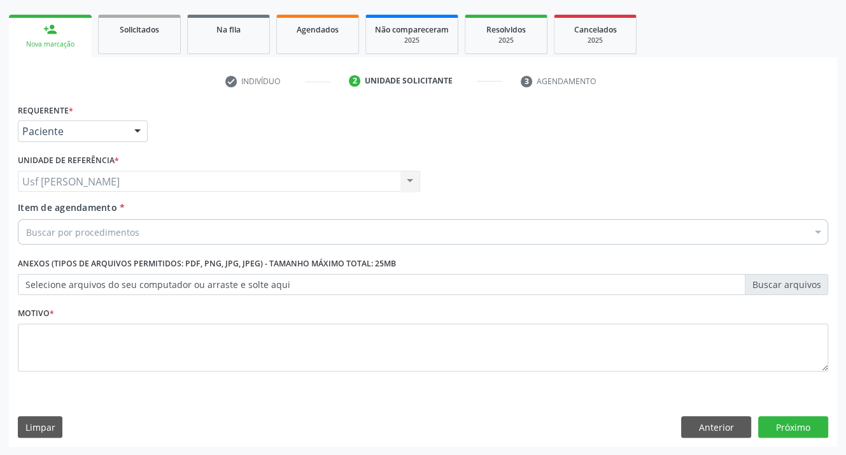
click at [170, 227] on div "Buscar por procedimentos" at bounding box center [423, 231] width 811 height 25
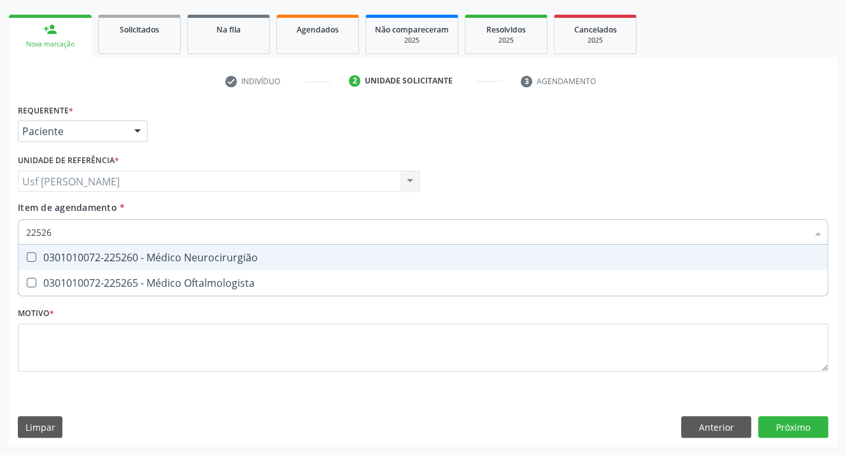
type input "225265"
click at [31, 260] on Oftalmologista at bounding box center [32, 257] width 10 height 10
click at [27, 260] on Oftalmologista "checkbox" at bounding box center [22, 257] width 8 height 8
checkbox Oftalmologista "true"
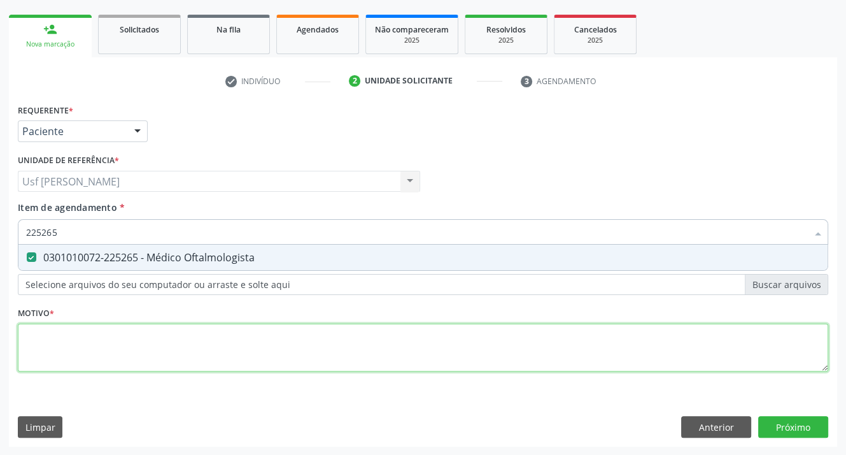
click at [60, 332] on div "Requerente * Paciente Profissional de Saúde Paciente Nenhum resultado encontrad…" at bounding box center [423, 245] width 811 height 288
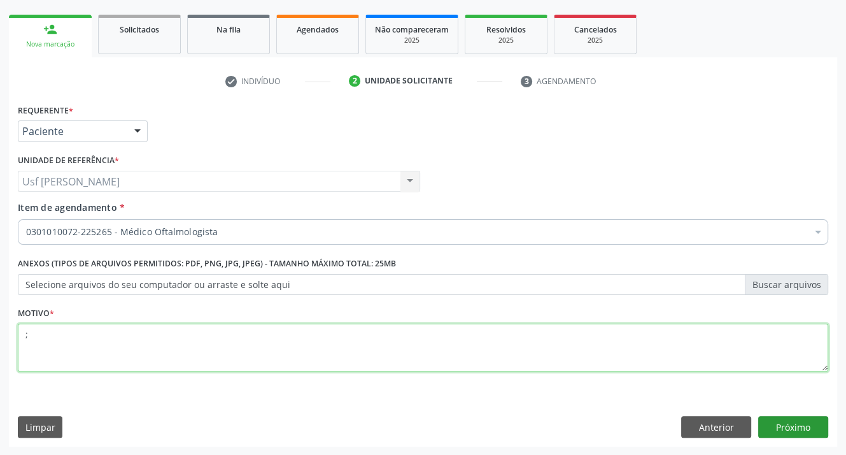
type textarea ";"
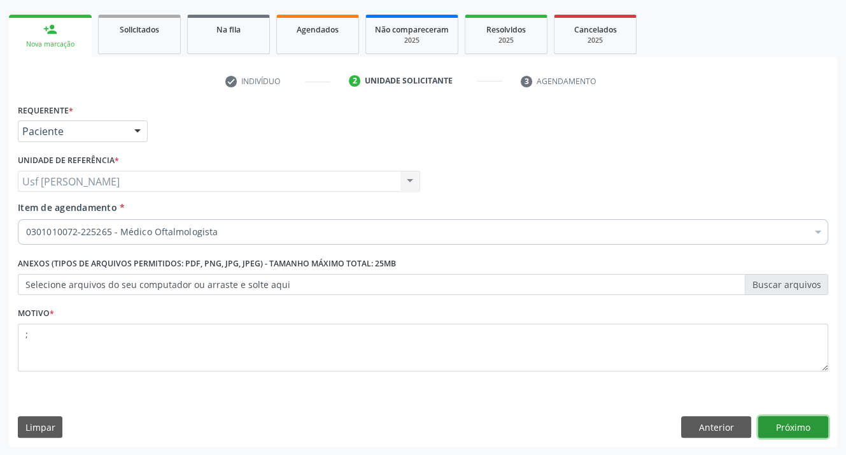
click at [771, 424] on button "Próximo" at bounding box center [793, 427] width 70 height 22
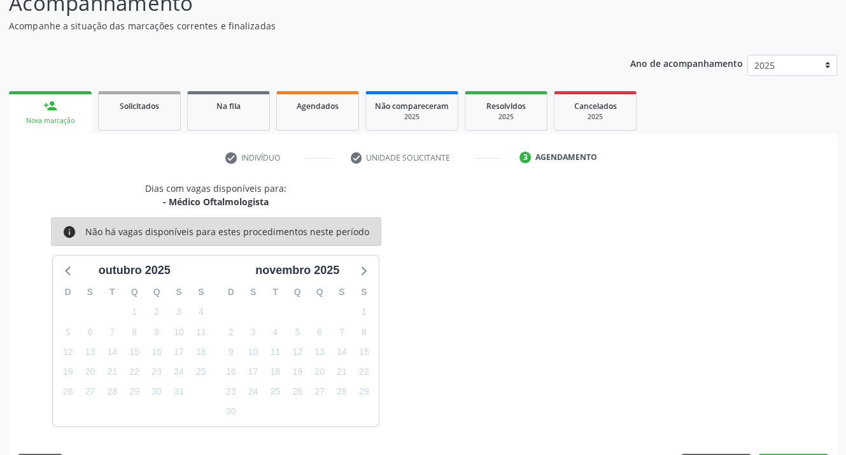
scroll to position [136, 0]
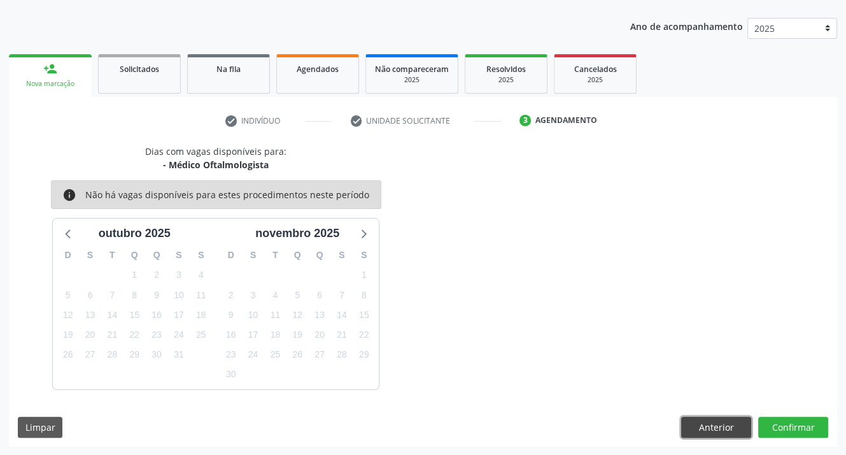
click at [695, 423] on button "Anterior" at bounding box center [716, 427] width 70 height 22
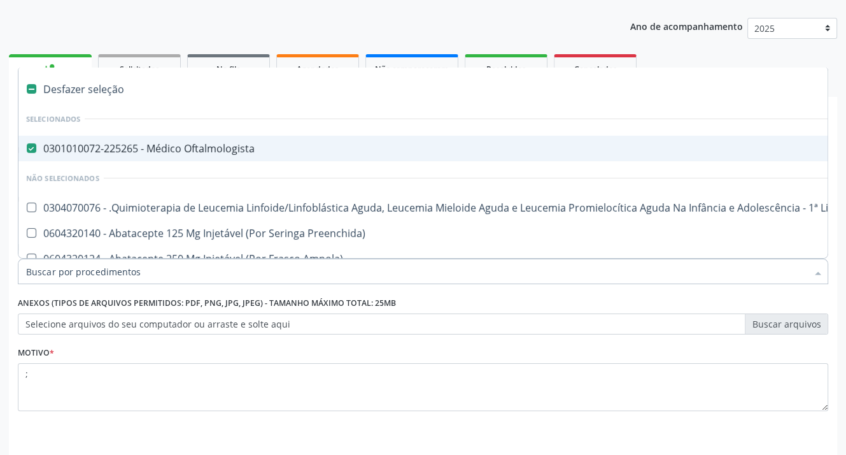
click at [29, 148] on Oftalmologista at bounding box center [32, 148] width 10 height 10
click at [27, 148] on Oftalmologista "checkbox" at bounding box center [22, 148] width 8 height 8
checkbox Oftalmologista "false"
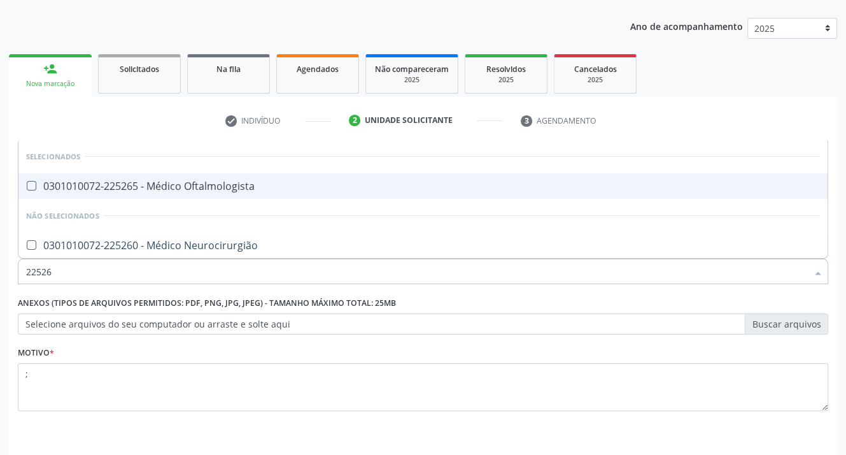
type input "225265"
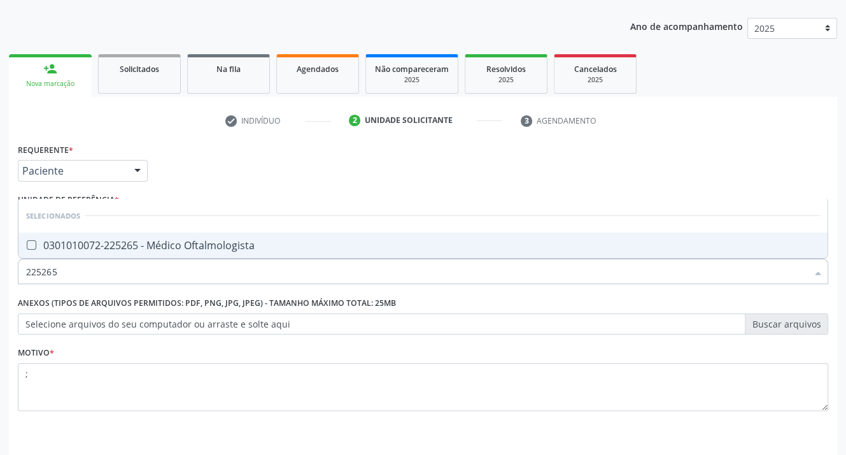
click at [29, 245] on Oftalmologista at bounding box center [32, 245] width 10 height 10
click at [27, 245] on Oftalmologista "checkbox" at bounding box center [22, 245] width 8 height 8
checkbox Oftalmologista "true"
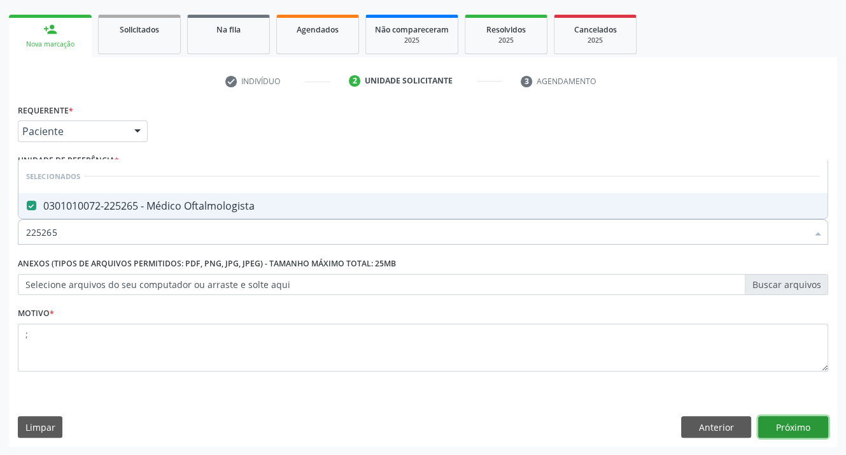
click at [789, 430] on button "Próximo" at bounding box center [793, 427] width 70 height 22
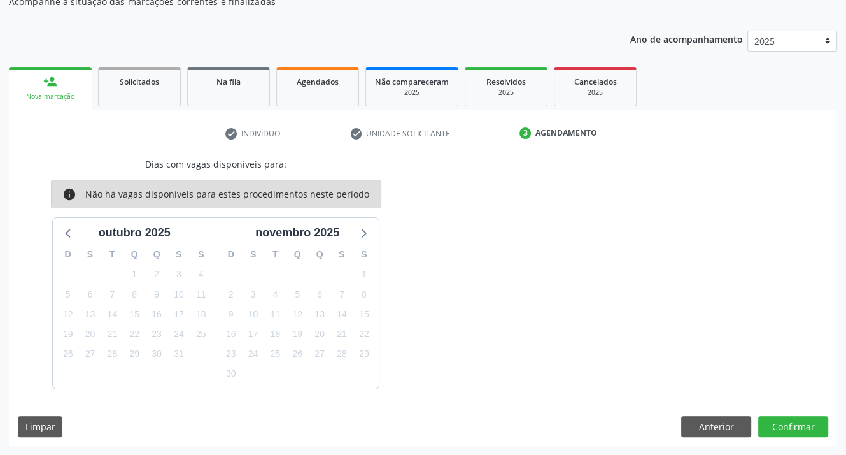
scroll to position [0, 0]
